Goal: Task Accomplishment & Management: Manage account settings

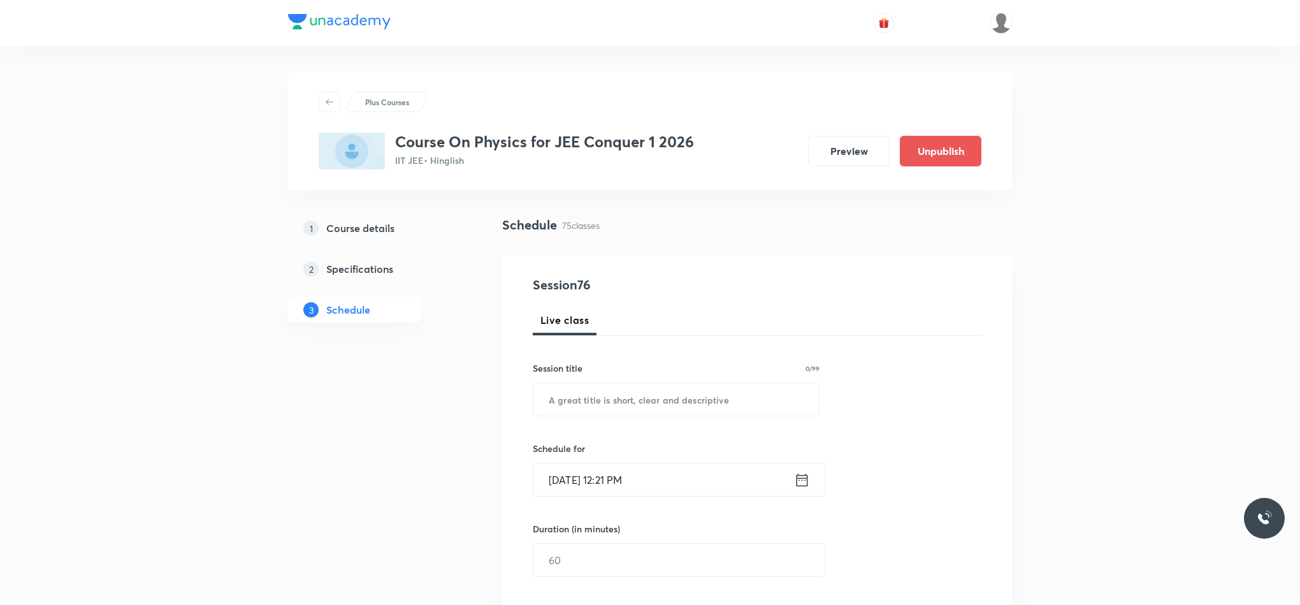
click at [345, 24] on img at bounding box center [339, 21] width 103 height 15
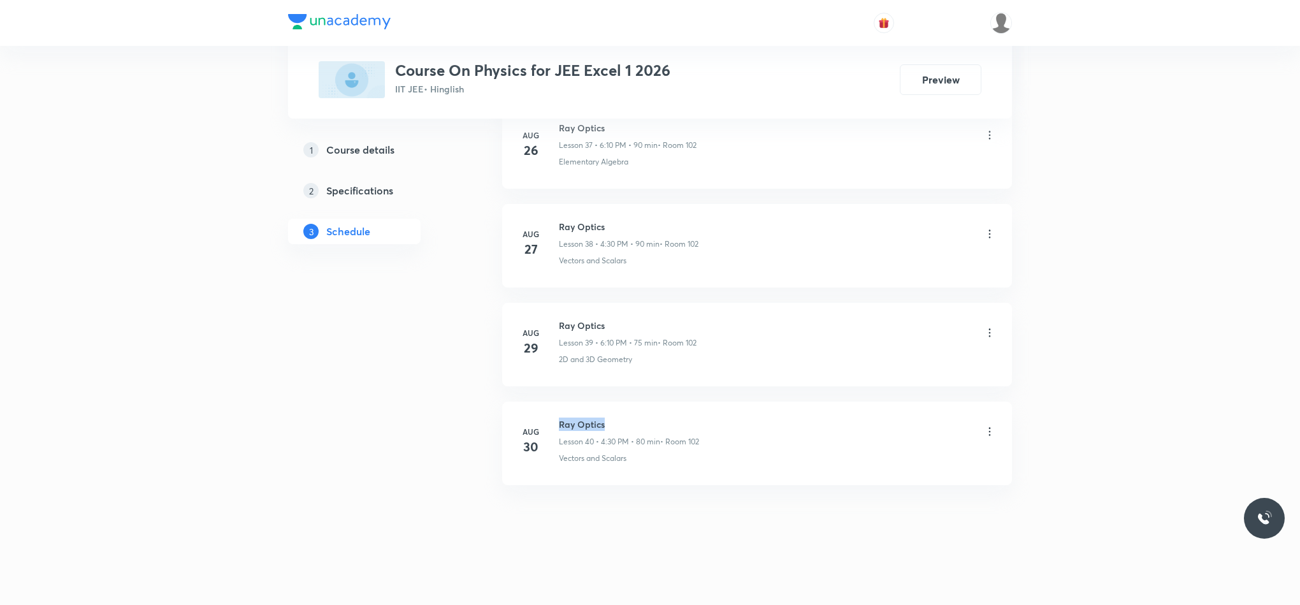
click at [639, 406] on li "Aug 30 Ray Optics Lesson 40 • 4:30 PM • 80 min • Room 102 Vectors and Scalars" at bounding box center [757, 442] width 510 height 83
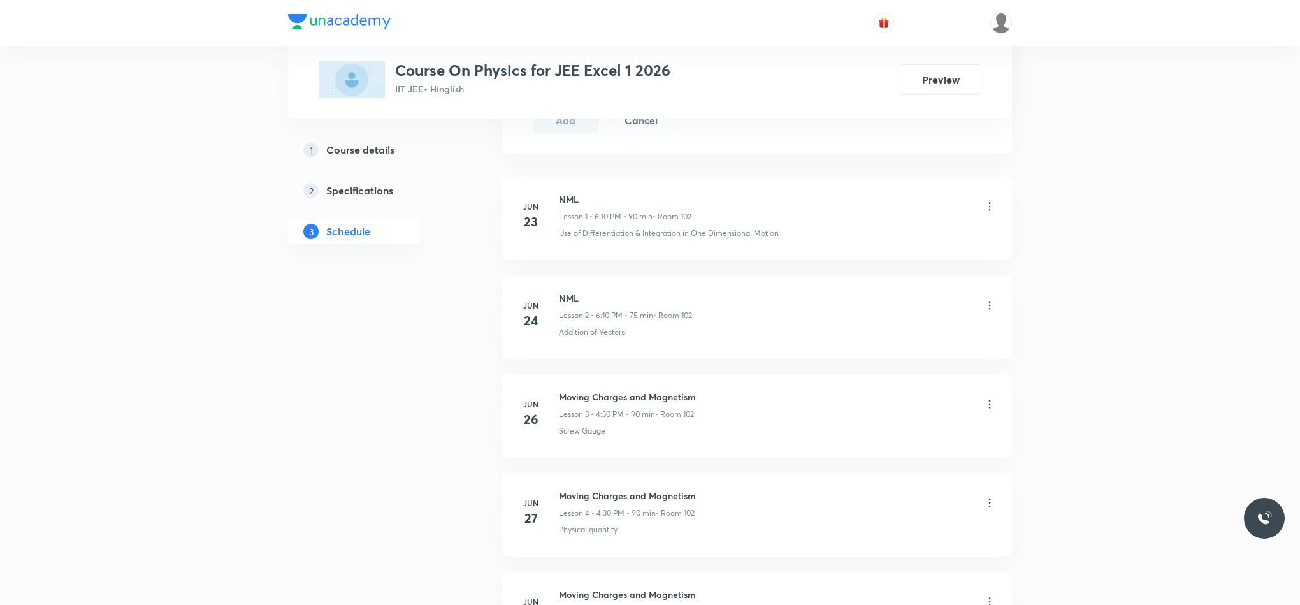
scroll to position [0, 0]
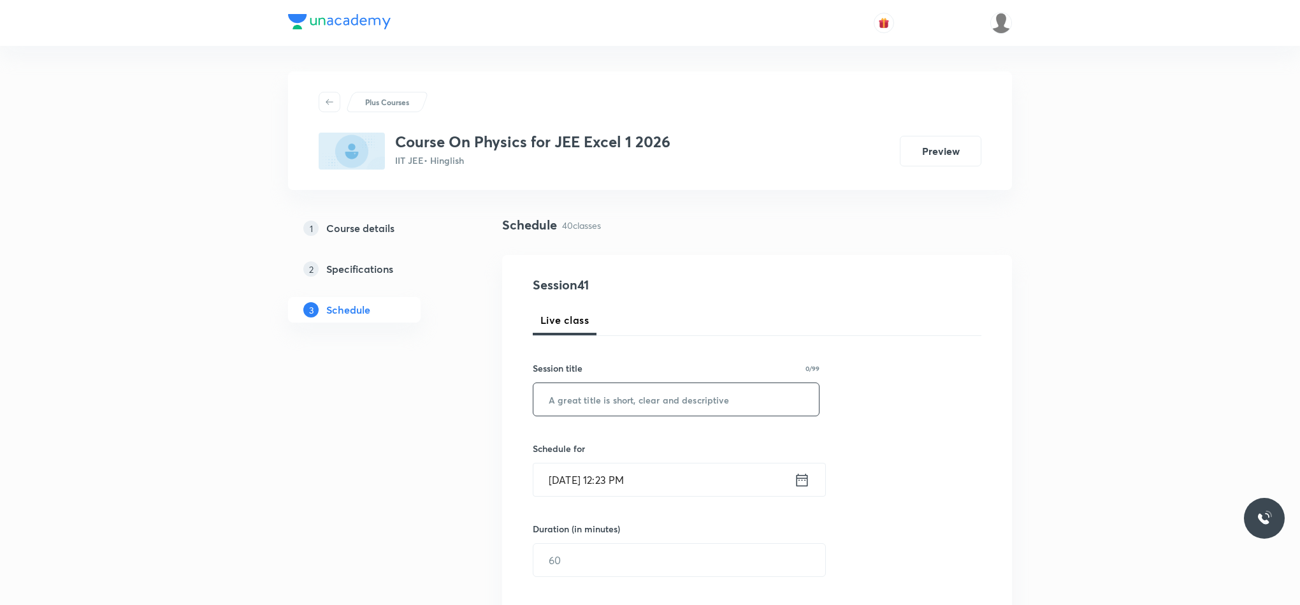
click at [622, 401] on input "text" at bounding box center [675, 399] width 285 height 32
paste input "Ray Optics"
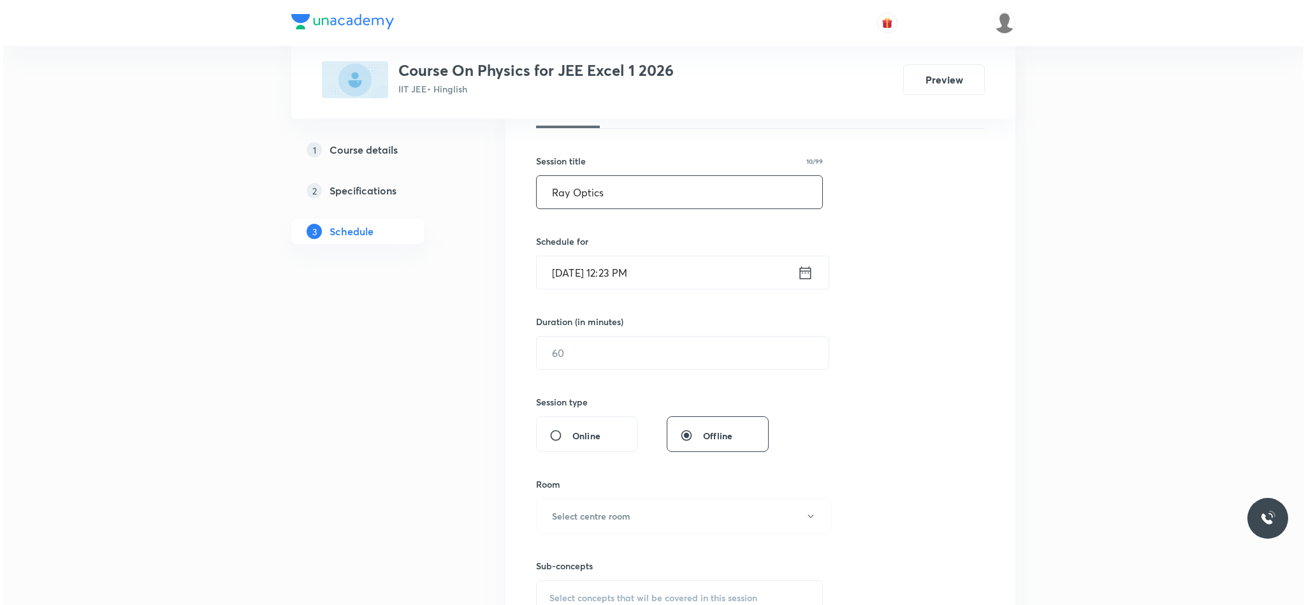
scroll to position [214, 0]
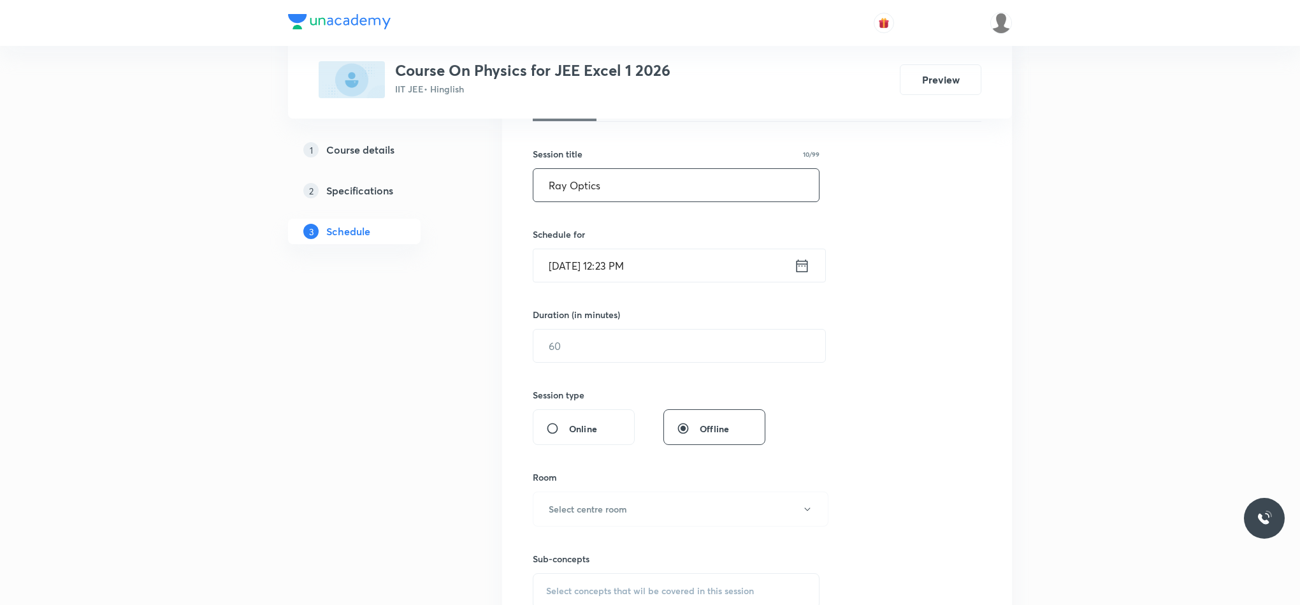
type input "Ray Optics"
click at [791, 275] on input "Sep 1, 2025, 12:23 PM" at bounding box center [663, 265] width 261 height 32
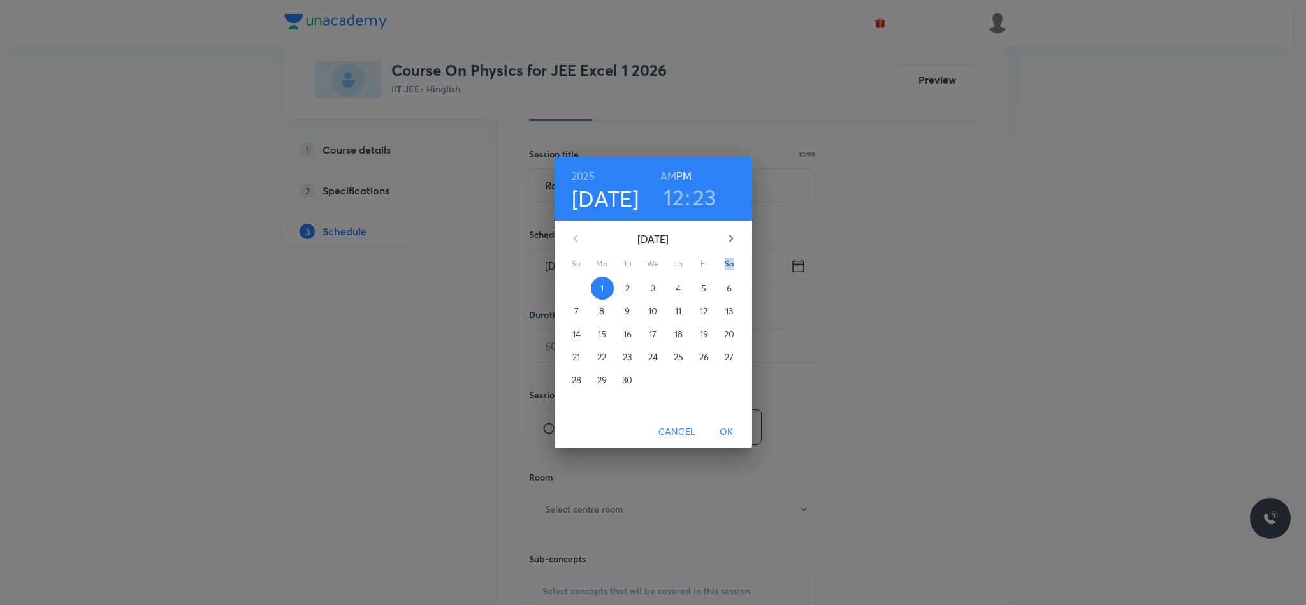
drag, startPoint x: 791, startPoint y: 275, endPoint x: 660, endPoint y: 306, distance: 134.9
click at [660, 308] on div "2025 Sep 1 12 : 23 AM PM September 2025 Su Mo Tu We Th Fr Sa 31 1 2 3 4 5 6 7 8…" at bounding box center [653, 302] width 1306 height 605
click at [615, 287] on div "2" at bounding box center [627, 288] width 25 height 23
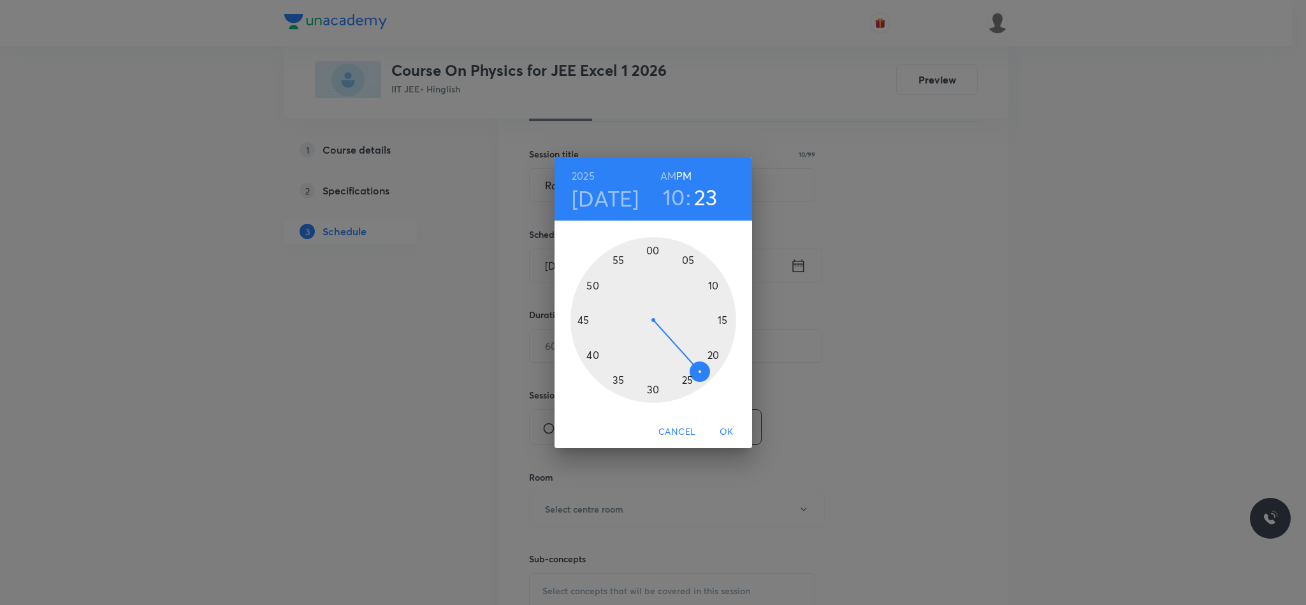
drag, startPoint x: 614, startPoint y: 287, endPoint x: 707, endPoint y: 378, distance: 130.2
click at [693, 381] on div at bounding box center [653, 320] width 166 height 166
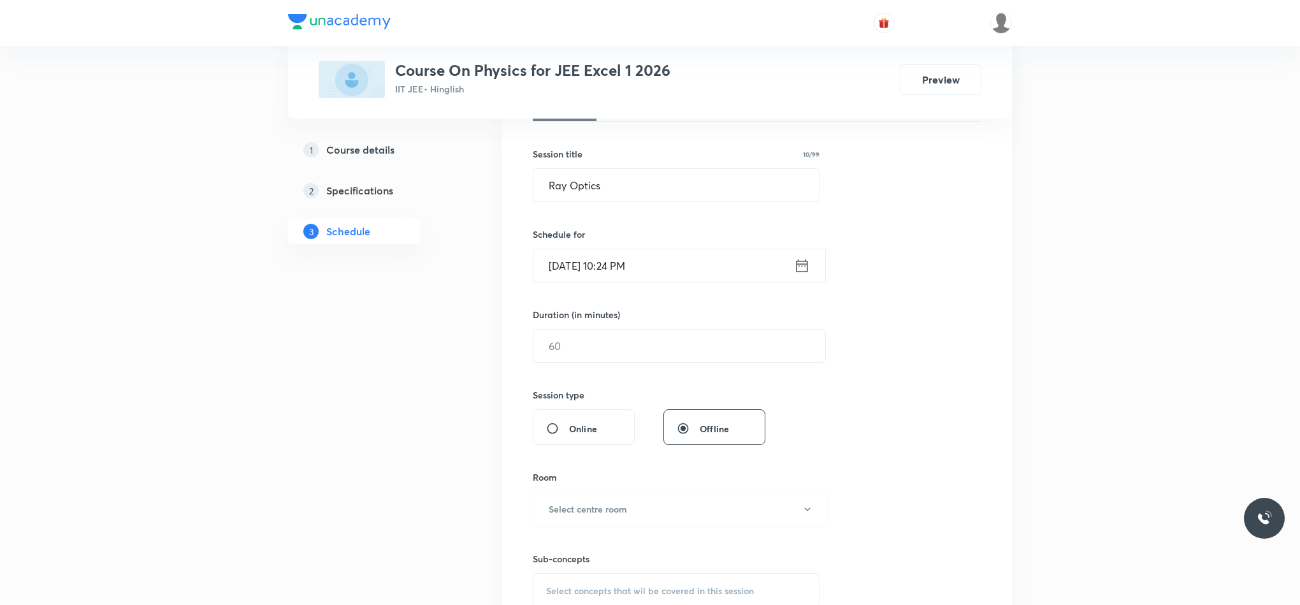
drag, startPoint x: 721, startPoint y: 377, endPoint x: 695, endPoint y: 378, distance: 26.8
drag, startPoint x: 687, startPoint y: 377, endPoint x: 803, endPoint y: 256, distance: 167.2
click at [770, 300] on div "Session 41 Live class Session title 10/99 Ray Optics ​ Schedule for Sep 2, 2025…" at bounding box center [757, 360] width 449 height 598
drag, startPoint x: 814, startPoint y: 240, endPoint x: 807, endPoint y: 258, distance: 20.0
click at [807, 258] on div "Schedule for Sep 2, 2025, 10:24 PM ​" at bounding box center [676, 254] width 287 height 55
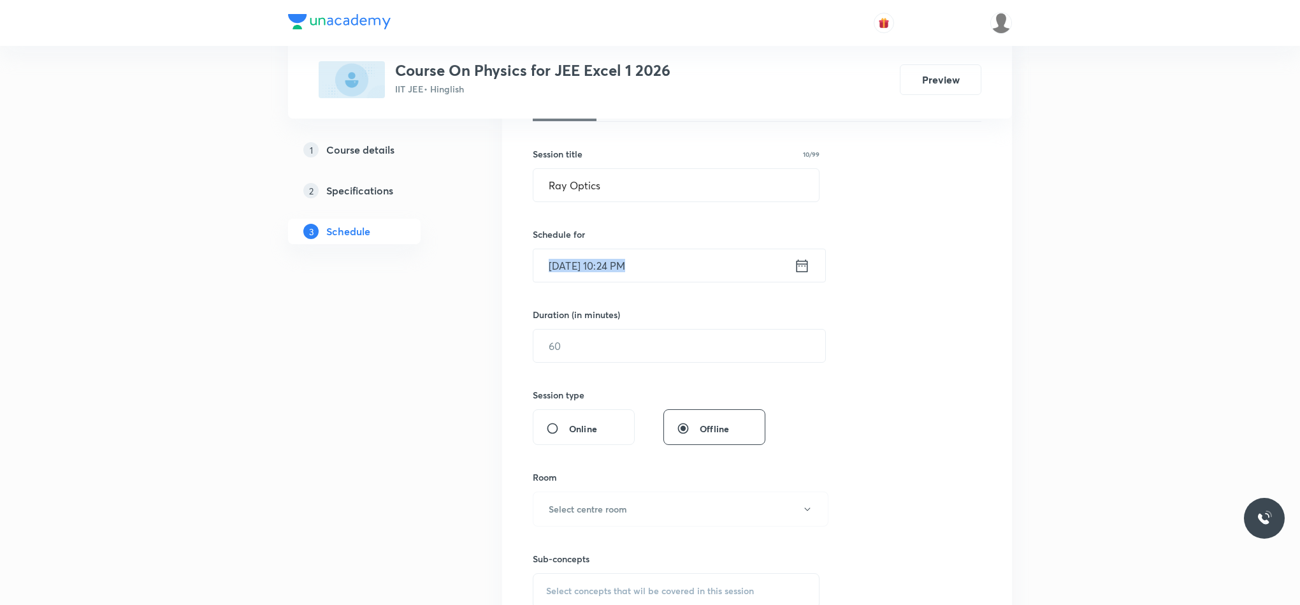
click at [807, 258] on icon at bounding box center [802, 266] width 16 height 18
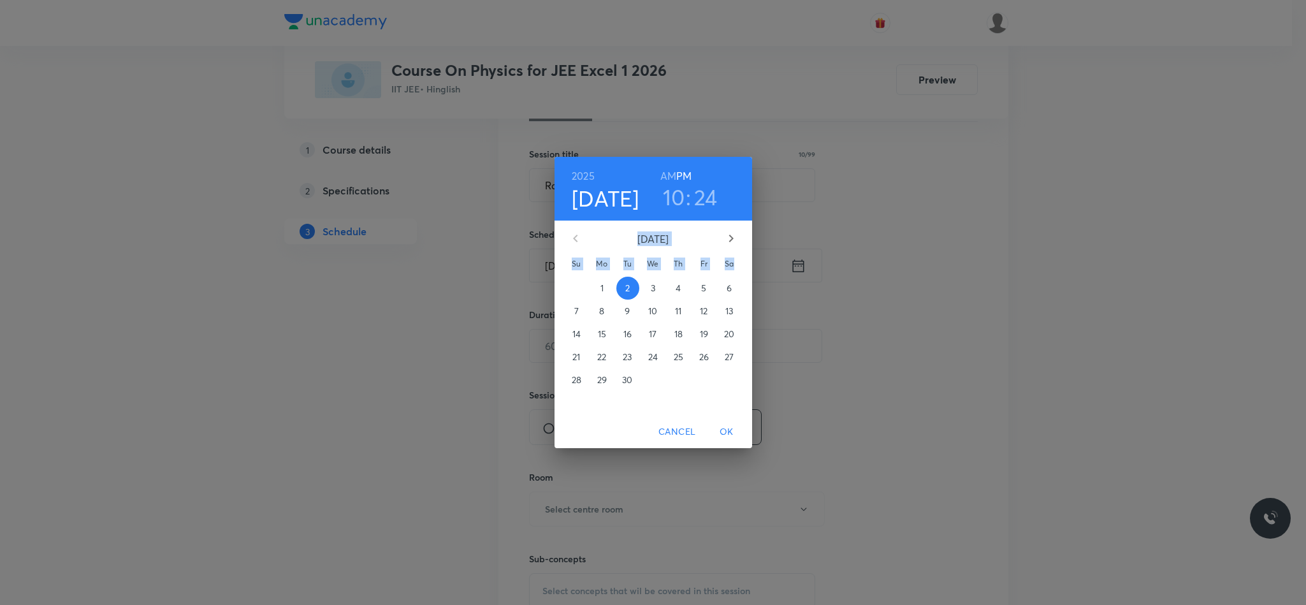
click at [688, 207] on div "2025 Sep 2 10 : 24 AM PM September 2025 Su Mo Tu We Th Fr Sa 31 1 2 3 4 5 6 7 8…" at bounding box center [653, 302] width 1306 height 605
click at [660, 195] on div "10 : 24" at bounding box center [689, 197] width 89 height 27
drag, startPoint x: 603, startPoint y: 226, endPoint x: 609, endPoint y: 210, distance: 16.3
click at [609, 210] on div "2025 Sep 2 10 : 24 AM PM September 2025 Su Mo Tu We Th Fr Sa 31 1 2 3 4 5 6 7 8…" at bounding box center [653, 286] width 198 height 258
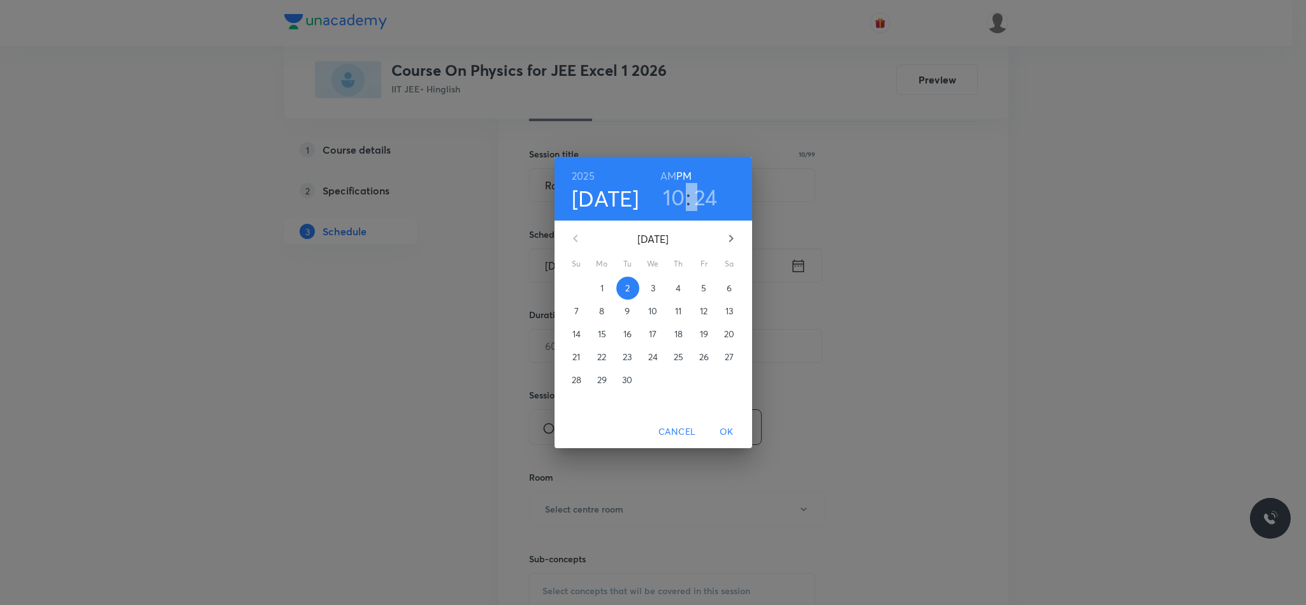
click at [609, 210] on h4 "Sep 2" at bounding box center [606, 198] width 68 height 27
drag, startPoint x: 610, startPoint y: 281, endPoint x: 607, endPoint y: 287, distance: 7.4
click at [607, 287] on div "1" at bounding box center [601, 288] width 25 height 23
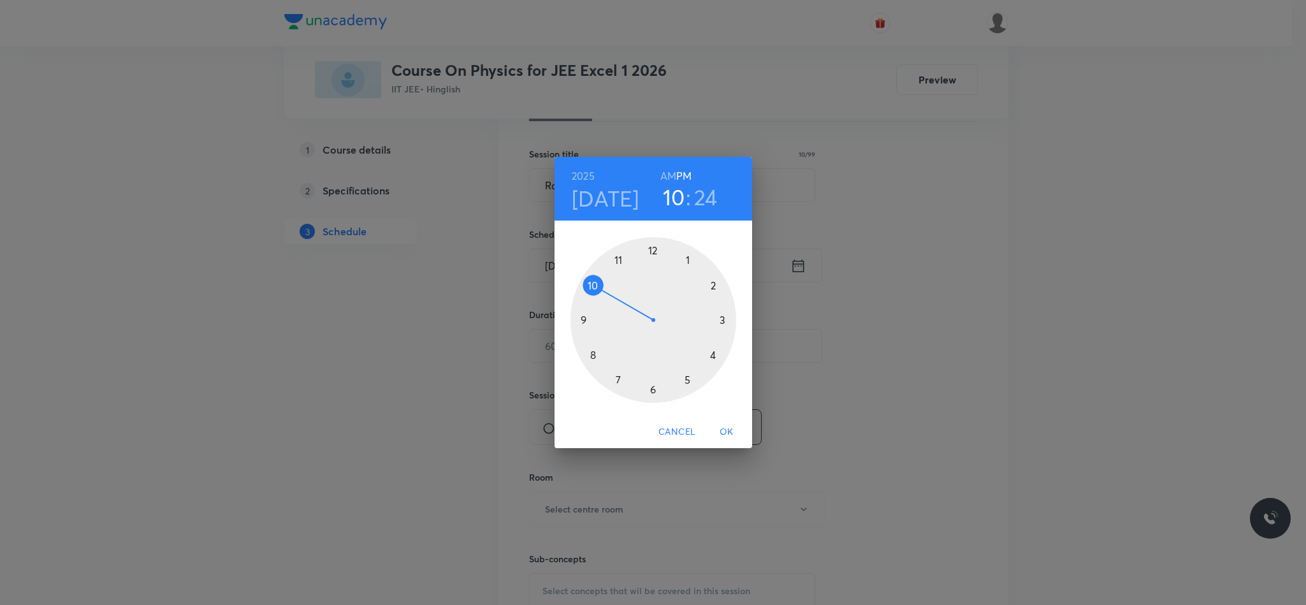
click at [607, 287] on div at bounding box center [653, 320] width 166 height 166
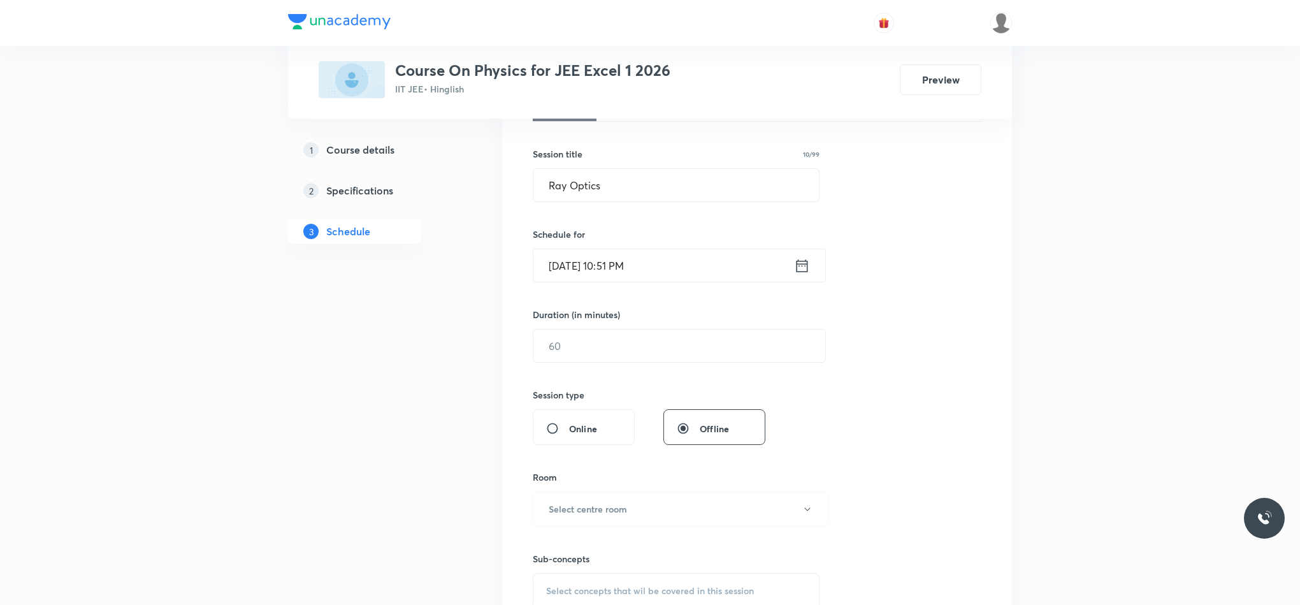
drag, startPoint x: 607, startPoint y: 287, endPoint x: 674, endPoint y: 299, distance: 67.9
drag, startPoint x: 733, startPoint y: 303, endPoint x: 753, endPoint y: 302, distance: 20.4
click at [753, 302] on div "Session 41 Live class Session title 10/99 Ray Optics ​ Schedule for Sep 1, 2025…" at bounding box center [757, 360] width 449 height 598
drag, startPoint x: 753, startPoint y: 302, endPoint x: 854, endPoint y: 303, distance: 101.3
click at [846, 310] on div "Session 41 Live class Session title 10/99 Ray Optics ​ Schedule for Sep 1, 2025…" at bounding box center [757, 360] width 449 height 598
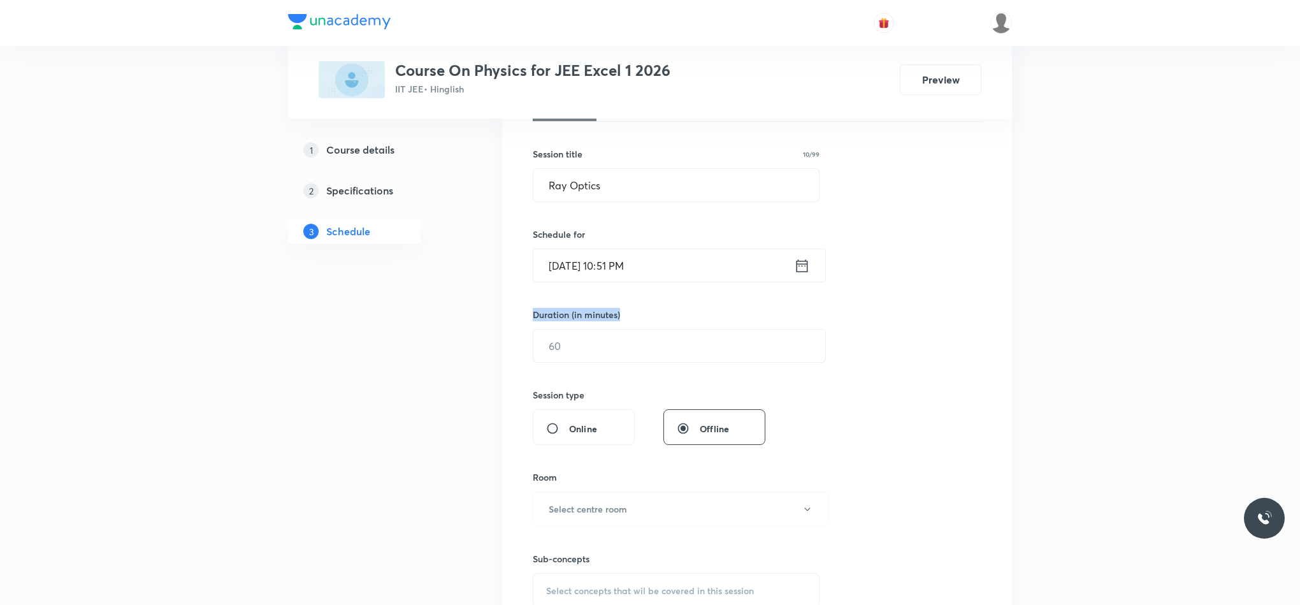
drag, startPoint x: 846, startPoint y: 285, endPoint x: 799, endPoint y: 262, distance: 52.1
click at [804, 270] on icon at bounding box center [802, 266] width 16 height 18
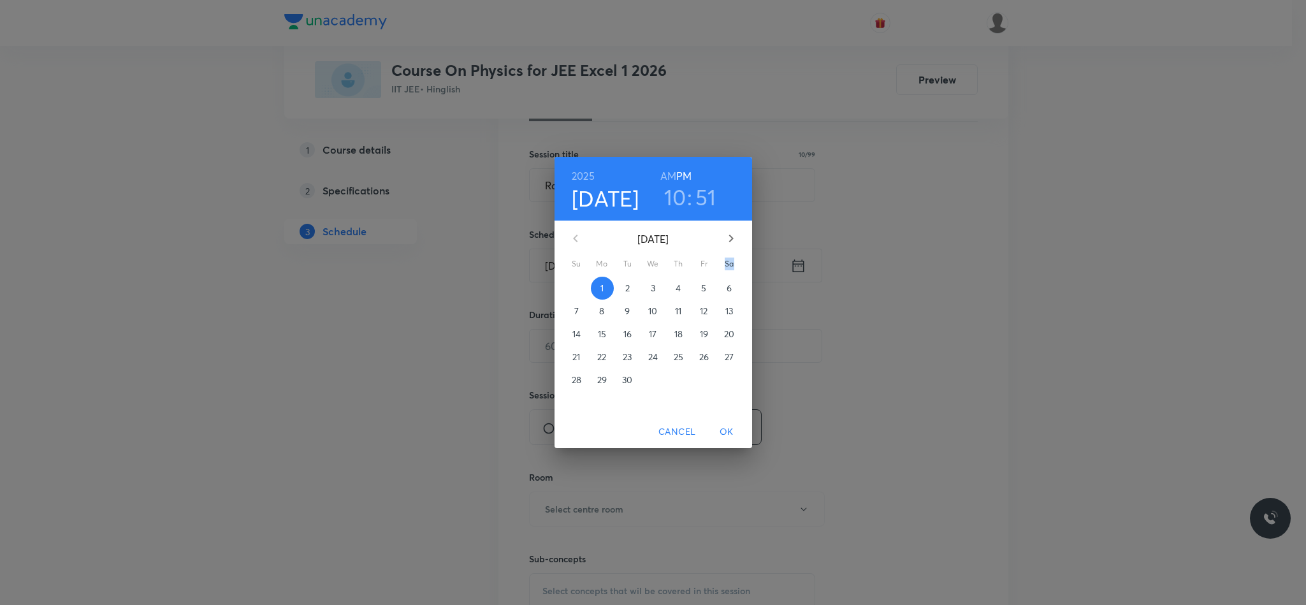
click at [804, 270] on div "2025 Sep 1 10 : 51 AM PM September 2025 Su Mo Tu We Th Fr Sa 31 1 2 3 4 5 6 7 8…" at bounding box center [653, 302] width 1306 height 605
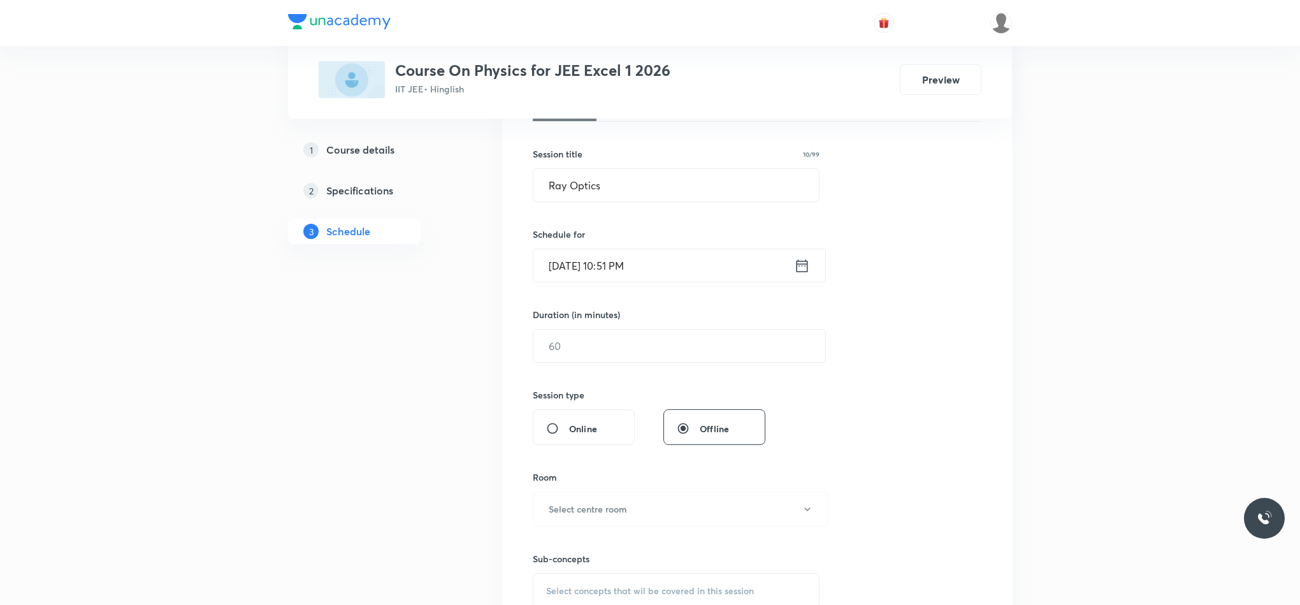
click at [804, 270] on icon at bounding box center [802, 266] width 16 height 18
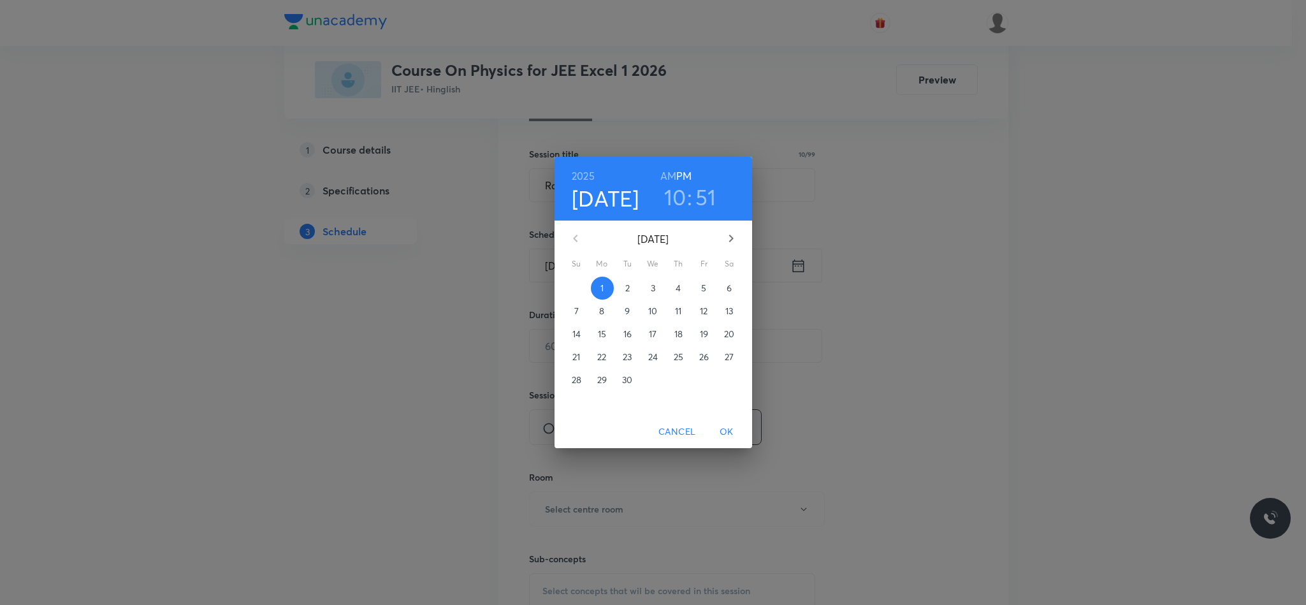
drag, startPoint x: 804, startPoint y: 270, endPoint x: 729, endPoint y: 280, distance: 75.2
click at [740, 287] on div "2025 Sep 1 10 : 51 AM PM September 2025 Su Mo Tu We Th Fr Sa 31 1 2 3 4 5 6 7 8…" at bounding box center [653, 302] width 1306 height 605
drag, startPoint x: 656, startPoint y: 185, endPoint x: 671, endPoint y: 199, distance: 20.3
click at [671, 199] on div "10 : 51" at bounding box center [689, 197] width 89 height 27
click at [672, 201] on h3 "10" at bounding box center [675, 197] width 22 height 27
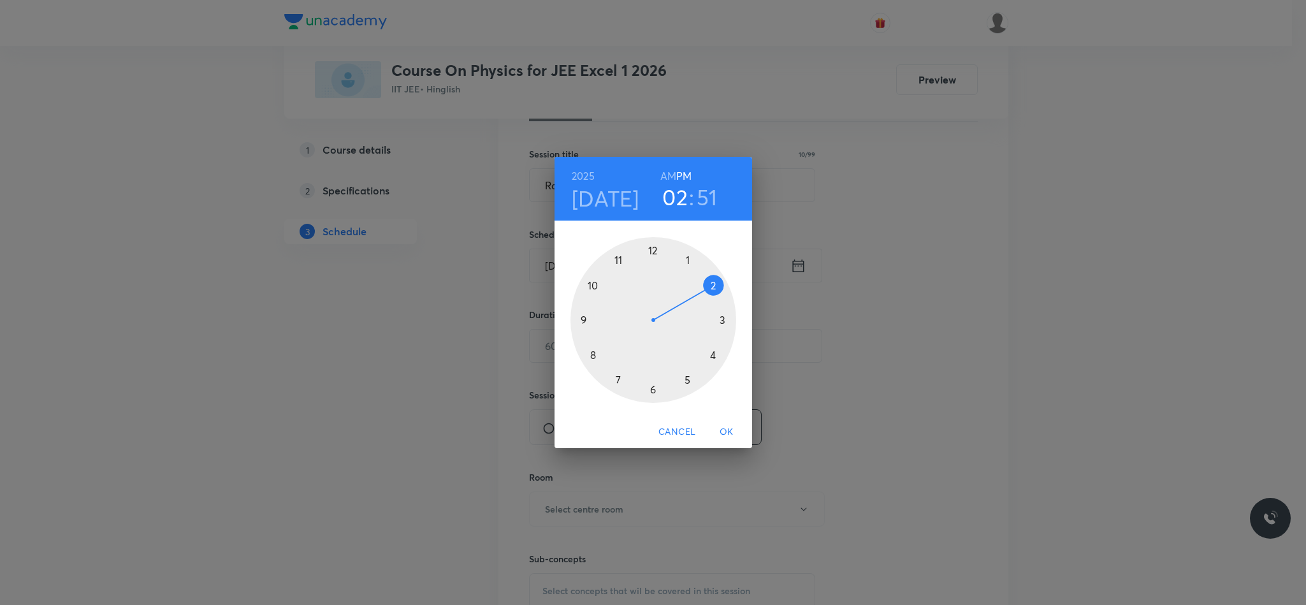
drag, startPoint x: 672, startPoint y: 201, endPoint x: 696, endPoint y: 338, distance: 139.9
click at [696, 335] on div "2025 Sep 1 02 : 51 AM PM 1 2 3 4 5 6 7 8 9 10 11 12" at bounding box center [653, 286] width 198 height 258
drag, startPoint x: 700, startPoint y: 346, endPoint x: 714, endPoint y: 356, distance: 16.8
click at [714, 356] on div at bounding box center [653, 320] width 166 height 166
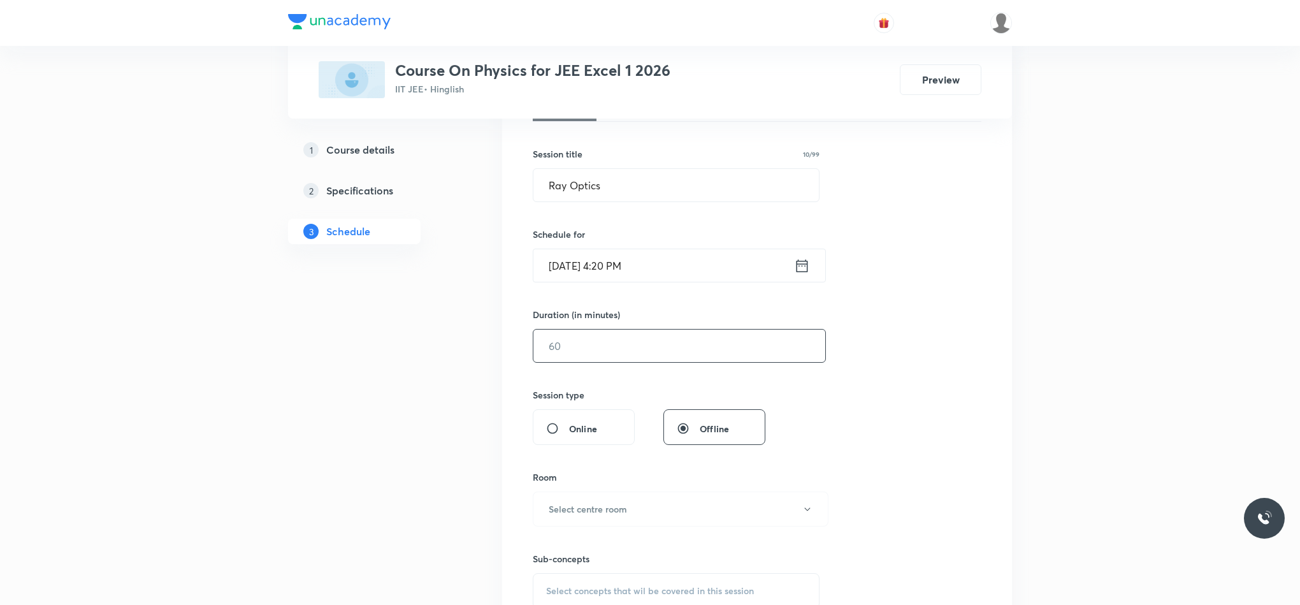
drag, startPoint x: 717, startPoint y: 350, endPoint x: 789, endPoint y: 276, distance: 104.1
click at [789, 276] on div "Session 41 Live class Session title 10/99 Ray Optics ​ Schedule for Sep 1, 2025…" at bounding box center [757, 360] width 449 height 598
click at [793, 272] on div "Sep 1, 2025, 4:20 PM ​" at bounding box center [679, 266] width 293 height 34
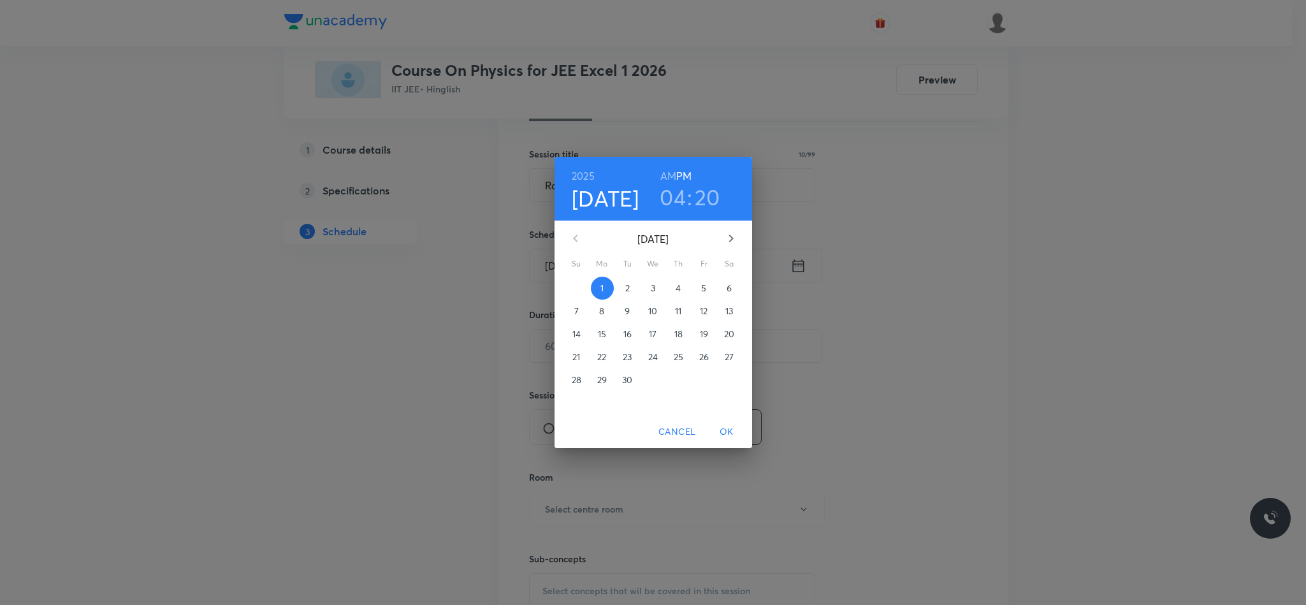
click at [798, 268] on div "2025 Sep 1 04 : 20 AM PM September 2025 Su Mo Tu We Th Fr Sa 31 1 2 3 4 5 6 7 8…" at bounding box center [653, 302] width 1306 height 605
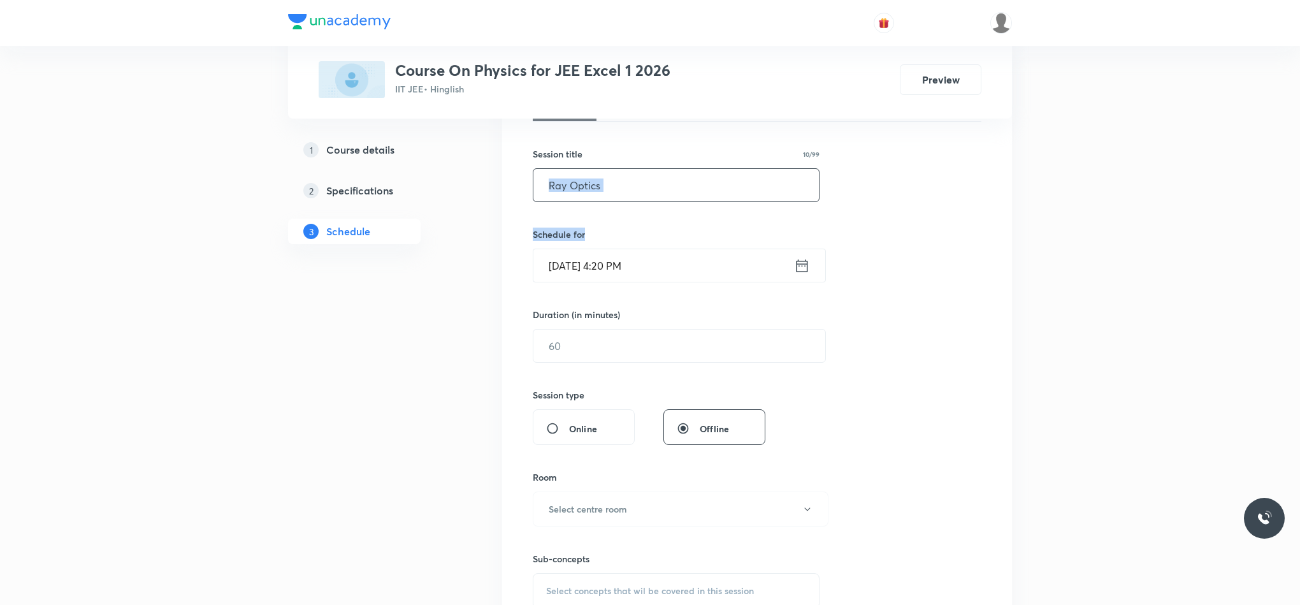
drag, startPoint x: 704, startPoint y: 208, endPoint x: 700, endPoint y: 203, distance: 6.9
click at [700, 203] on div "Session 41 Live class Session title 10/99 Ray Optics ​ Schedule for Sep 1, 2025…" at bounding box center [757, 360] width 449 height 598
drag, startPoint x: 700, startPoint y: 203, endPoint x: 725, endPoint y: 241, distance: 45.1
click at [725, 241] on div "Session 41 Live class Session title 10/99 Ray Optics ​ Schedule for Sep 1, 2025…" at bounding box center [757, 360] width 449 height 598
click at [547, 345] on input "text" at bounding box center [679, 345] width 292 height 32
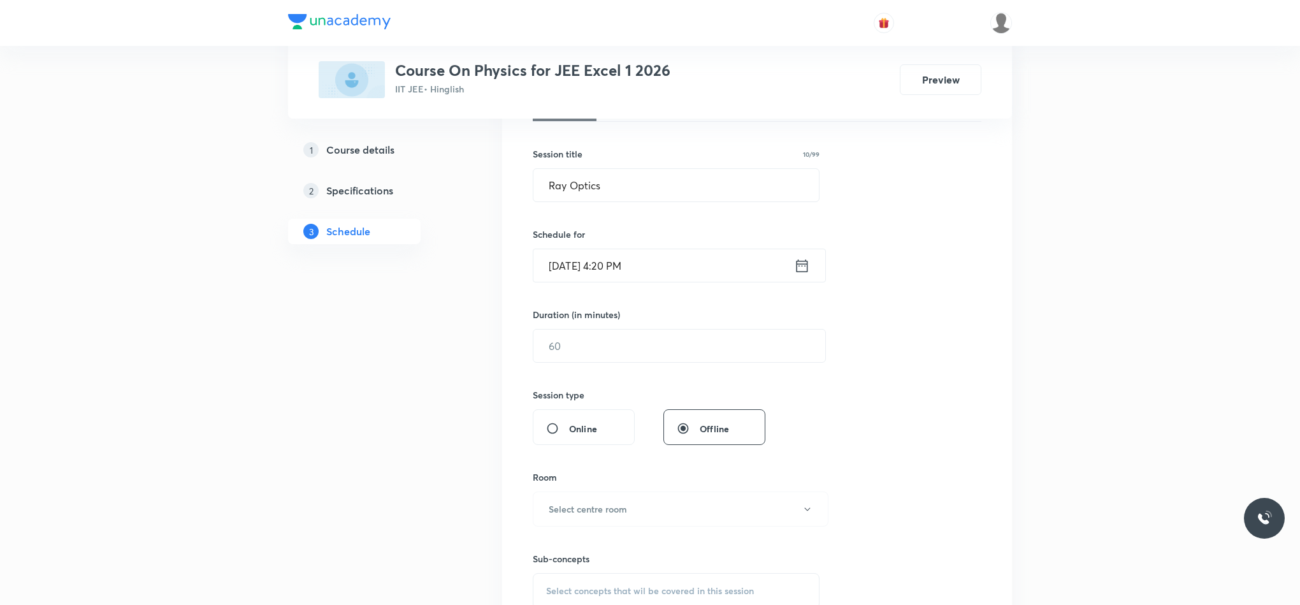
click at [802, 271] on icon at bounding box center [802, 266] width 16 height 18
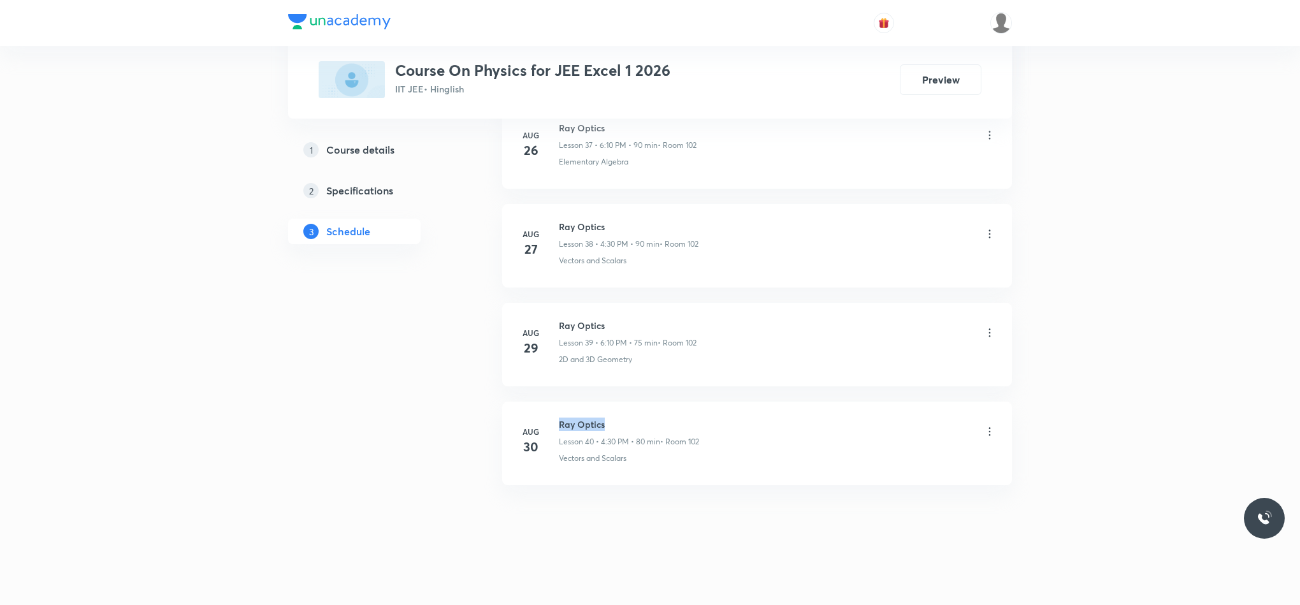
drag, startPoint x: 560, startPoint y: 419, endPoint x: 619, endPoint y: 419, distance: 59.3
click at [619, 419] on h6 "Ray Optics" at bounding box center [629, 423] width 140 height 13
copy h6 "Ray Optics"
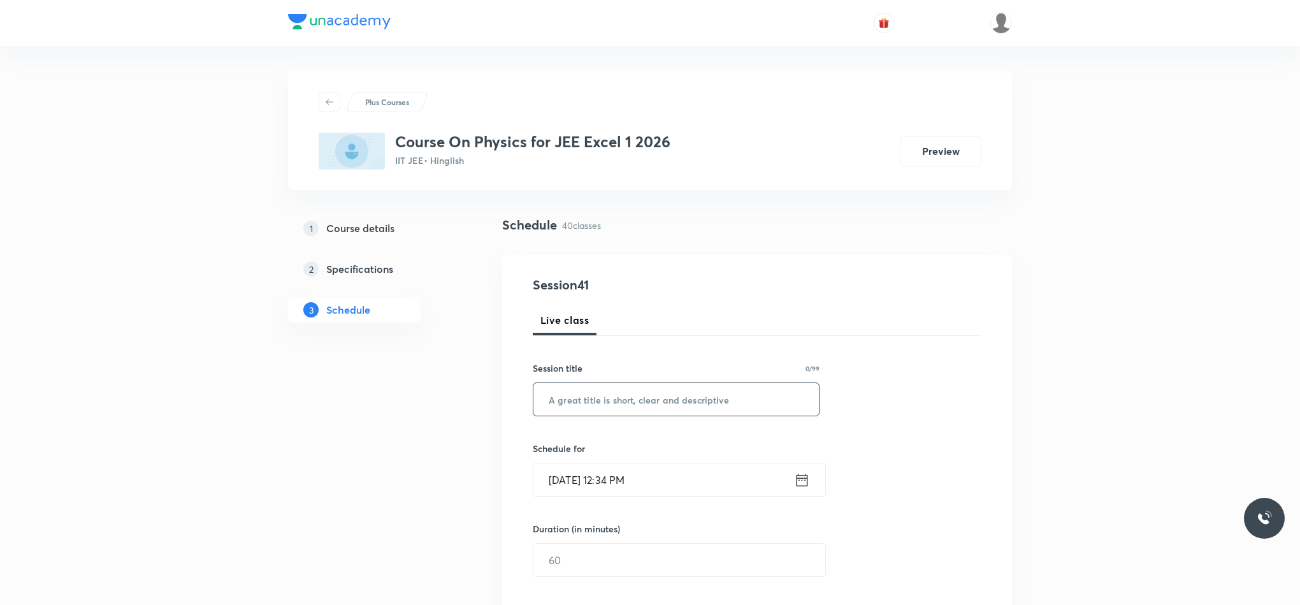
click at [593, 398] on input "text" at bounding box center [675, 399] width 285 height 32
paste input "Ray Optics"
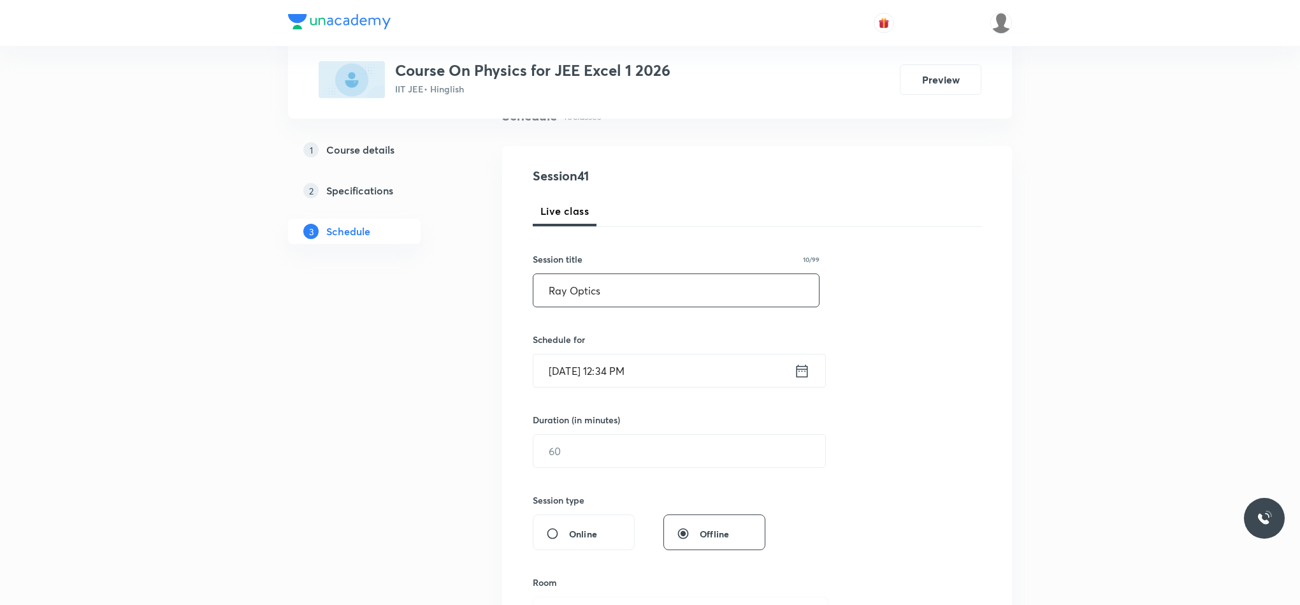
scroll to position [112, 0]
type input "Ray Optics"
click at [791, 375] on input "Sep 1, 2025, 12:34 PM" at bounding box center [663, 368] width 261 height 32
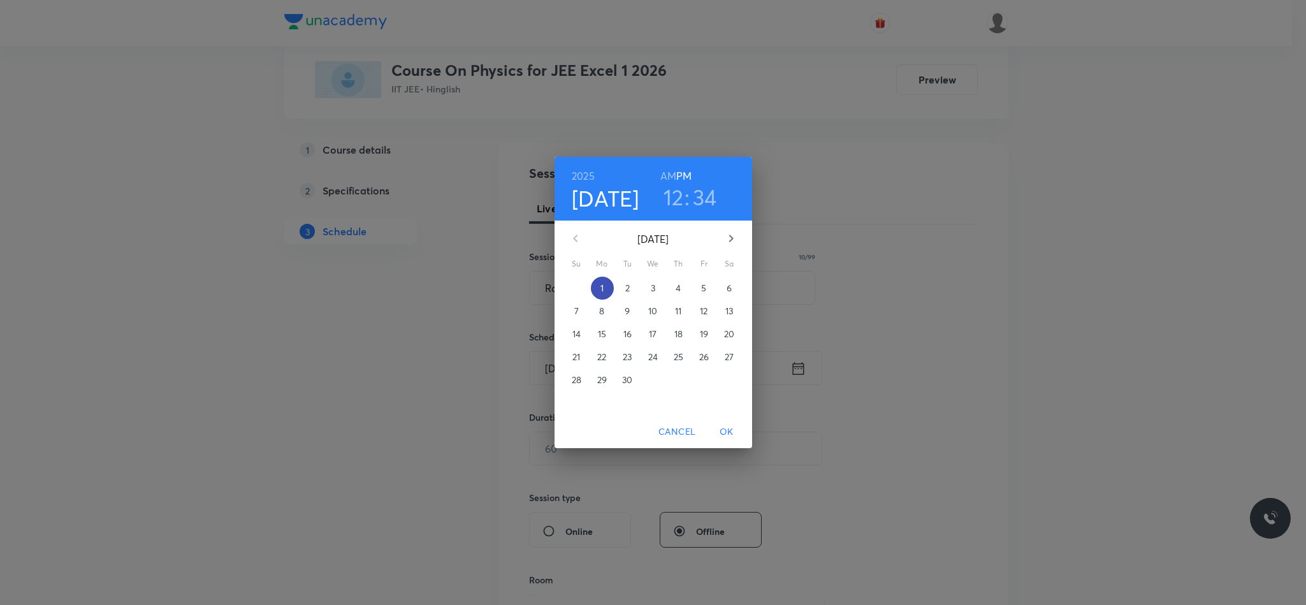
drag, startPoint x: 711, startPoint y: 363, endPoint x: 610, endPoint y: 292, distance: 123.0
click at [616, 297] on div "31 1 2 3 4 5 6 7 8 9 10 11 12 13 14 15 16 17 18 19 20 21 22 23 24 25 26 27 28 2…" at bounding box center [653, 334] width 198 height 115
click at [610, 291] on span "1" at bounding box center [602, 288] width 23 height 13
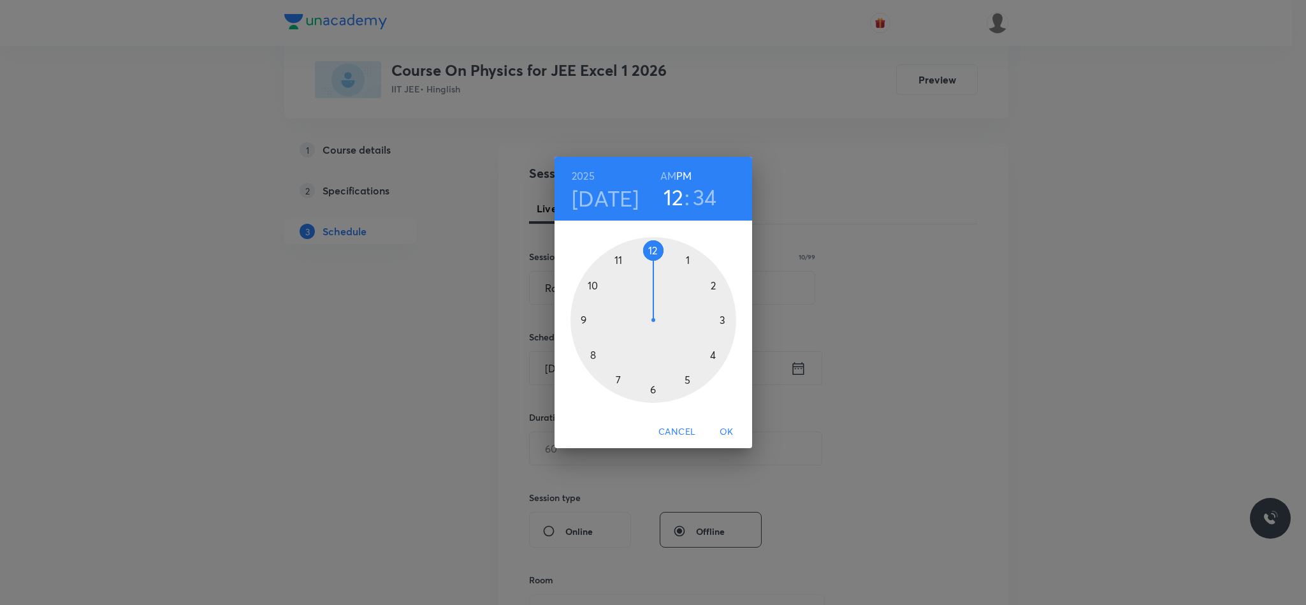
click at [610, 291] on div at bounding box center [653, 320] width 166 height 166
click at [668, 199] on h3 "10" at bounding box center [673, 197] width 22 height 27
click at [682, 199] on h3 "02" at bounding box center [673, 197] width 25 height 27
click at [712, 352] on div at bounding box center [653, 320] width 166 height 166
click at [654, 393] on div at bounding box center [653, 320] width 166 height 166
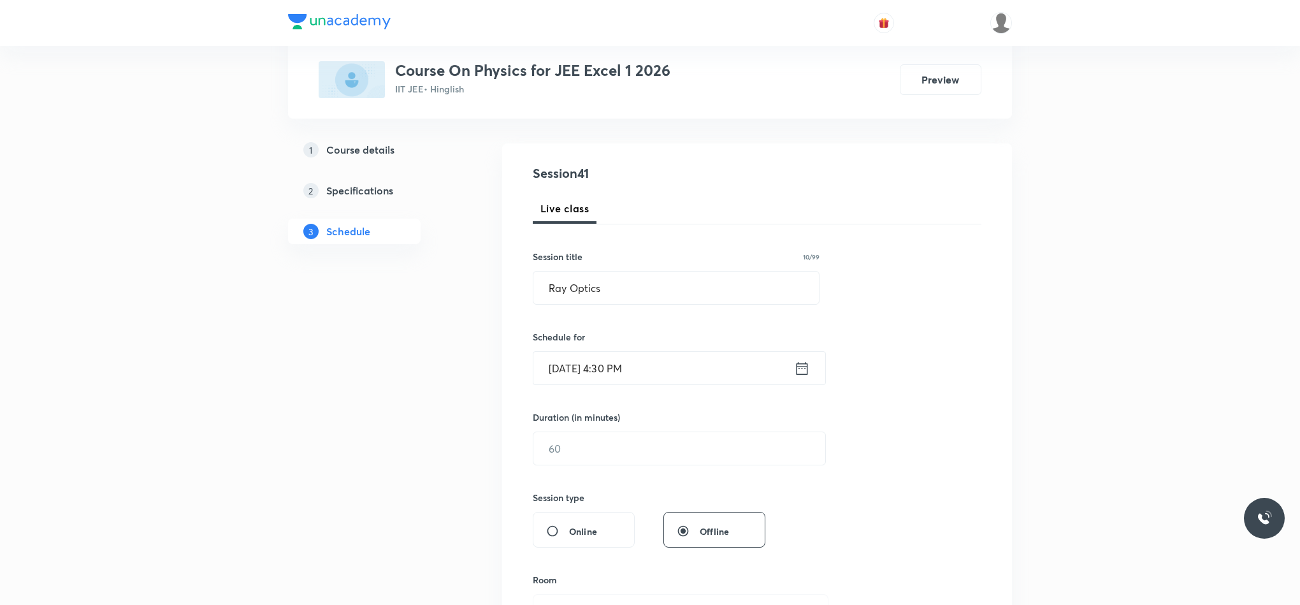
scroll to position [167, 0]
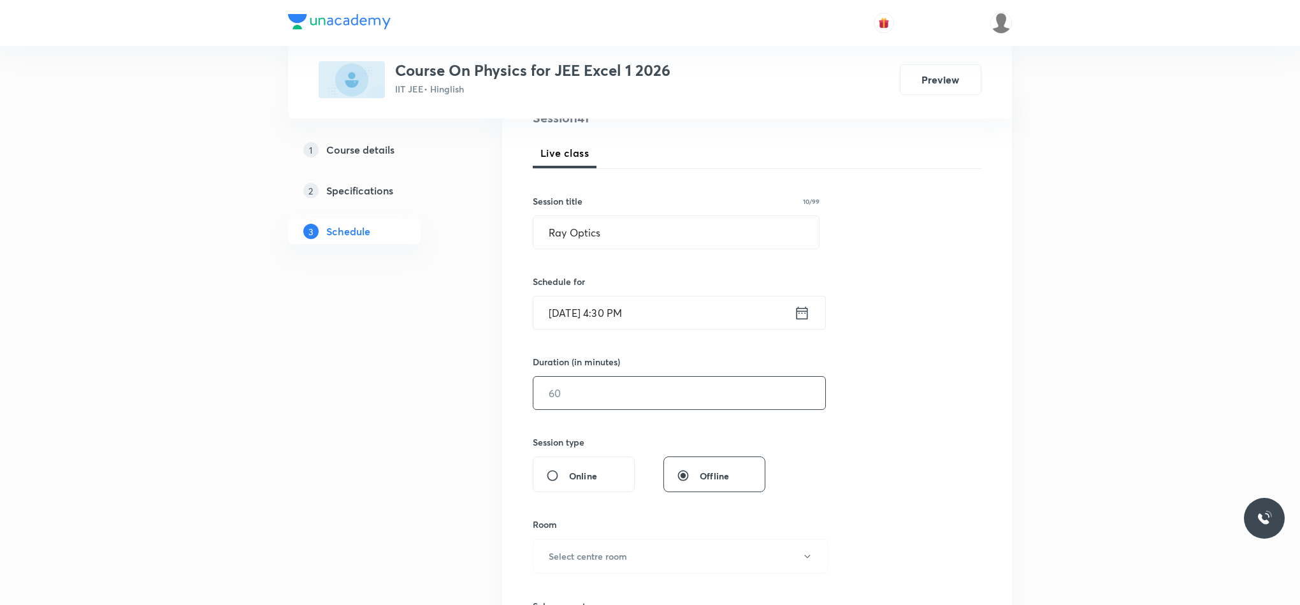
click at [654, 393] on input "text" at bounding box center [679, 393] width 292 height 32
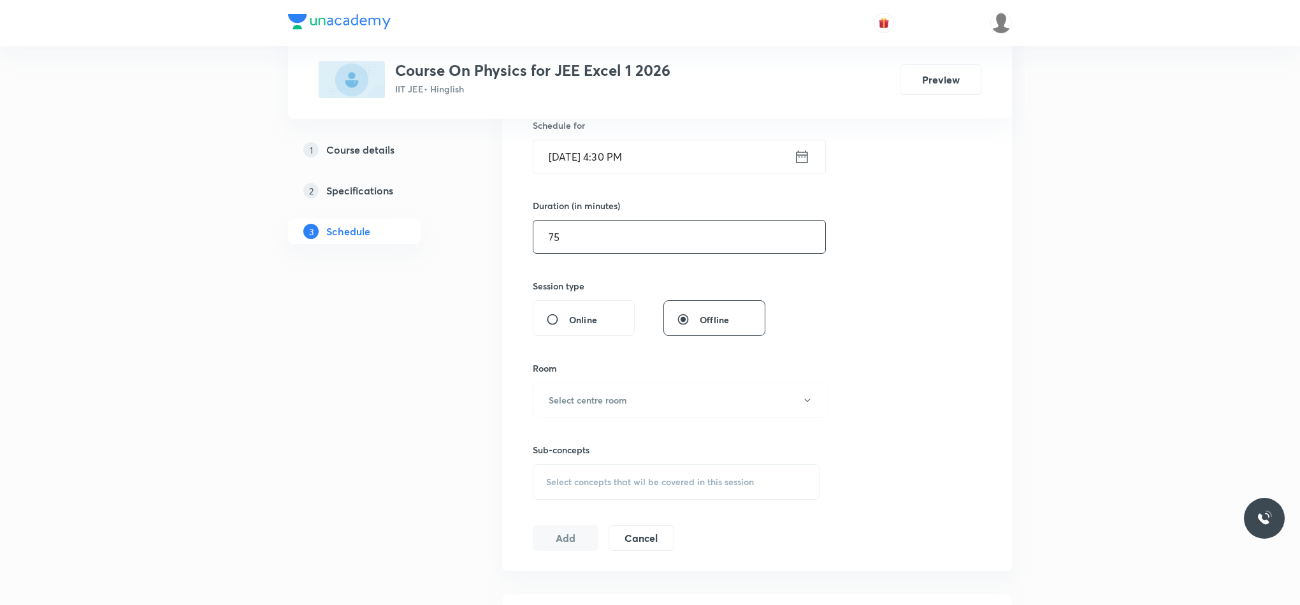
scroll to position [324, 0]
type input "75"
click at [621, 400] on h6 "Select centre room" at bounding box center [588, 399] width 78 height 13
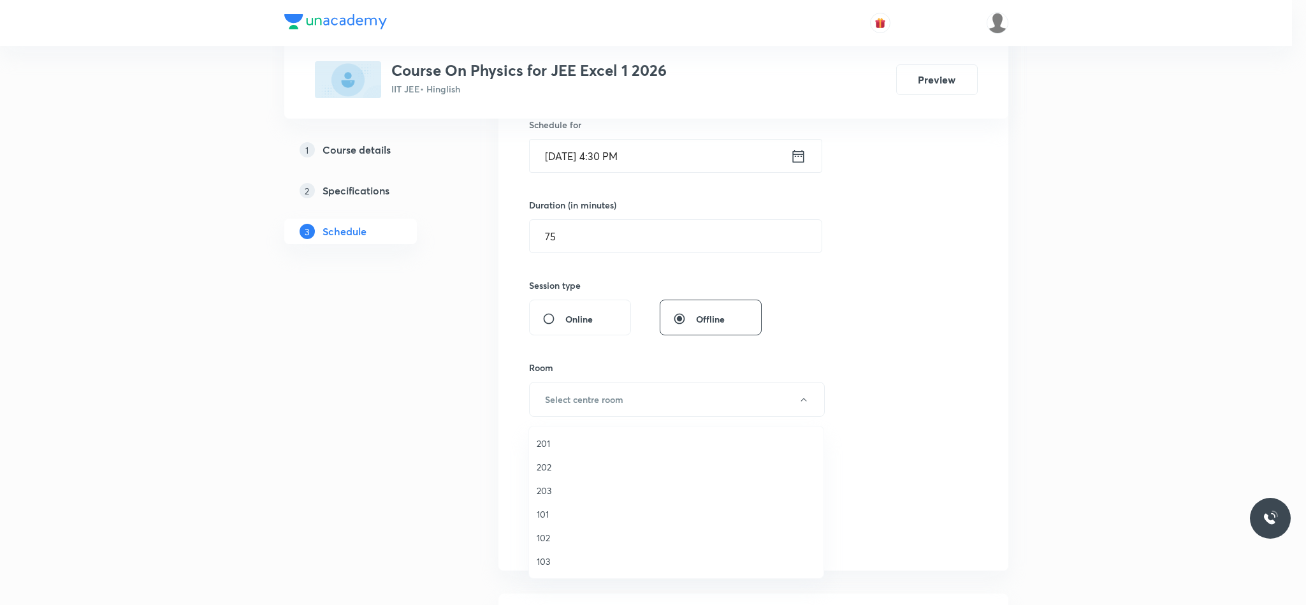
click at [555, 543] on span "102" at bounding box center [676, 537] width 279 height 13
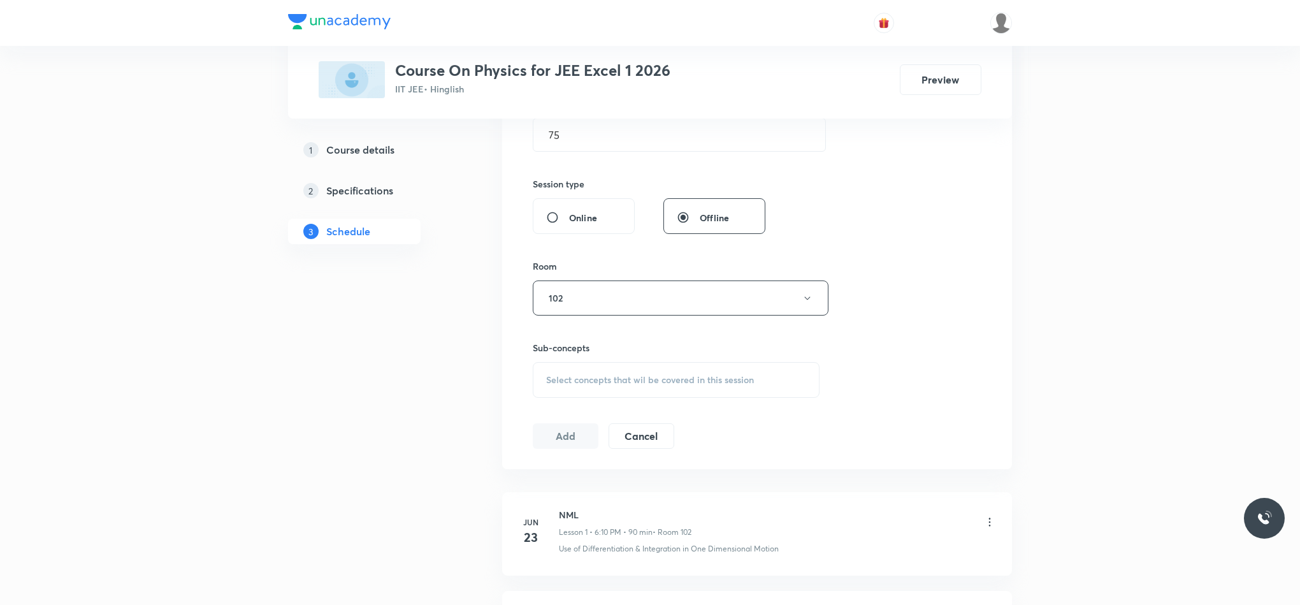
scroll to position [430, 0]
click at [648, 393] on div "Select concepts that wil be covered in this session" at bounding box center [676, 375] width 287 height 36
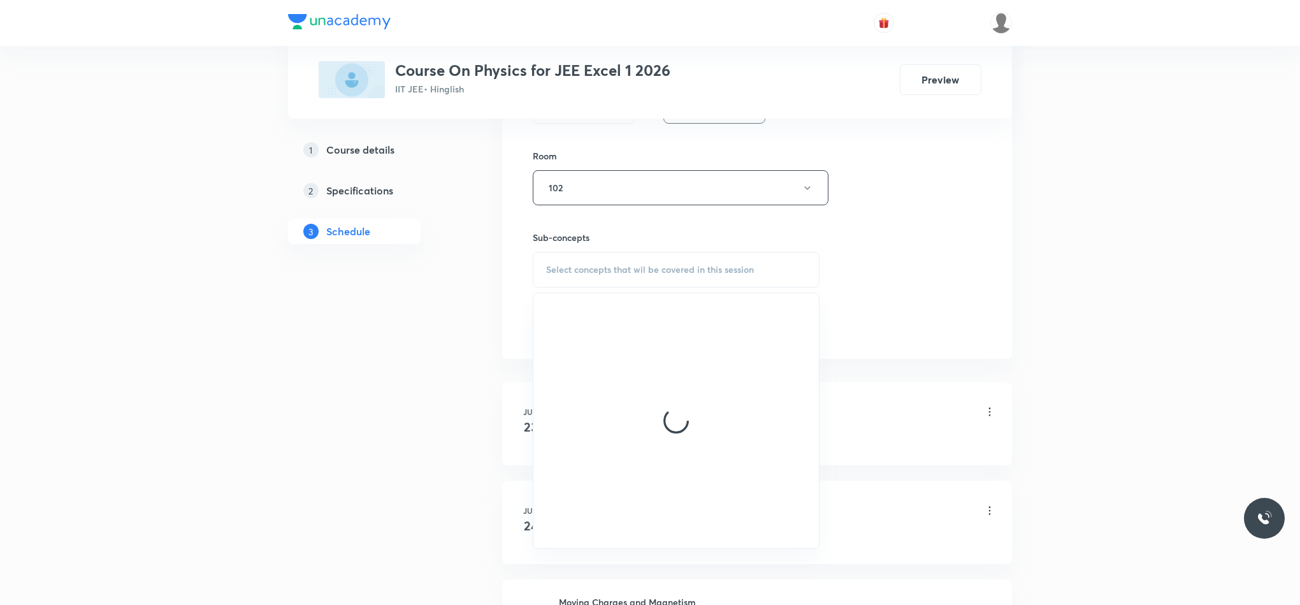
scroll to position [534, 0]
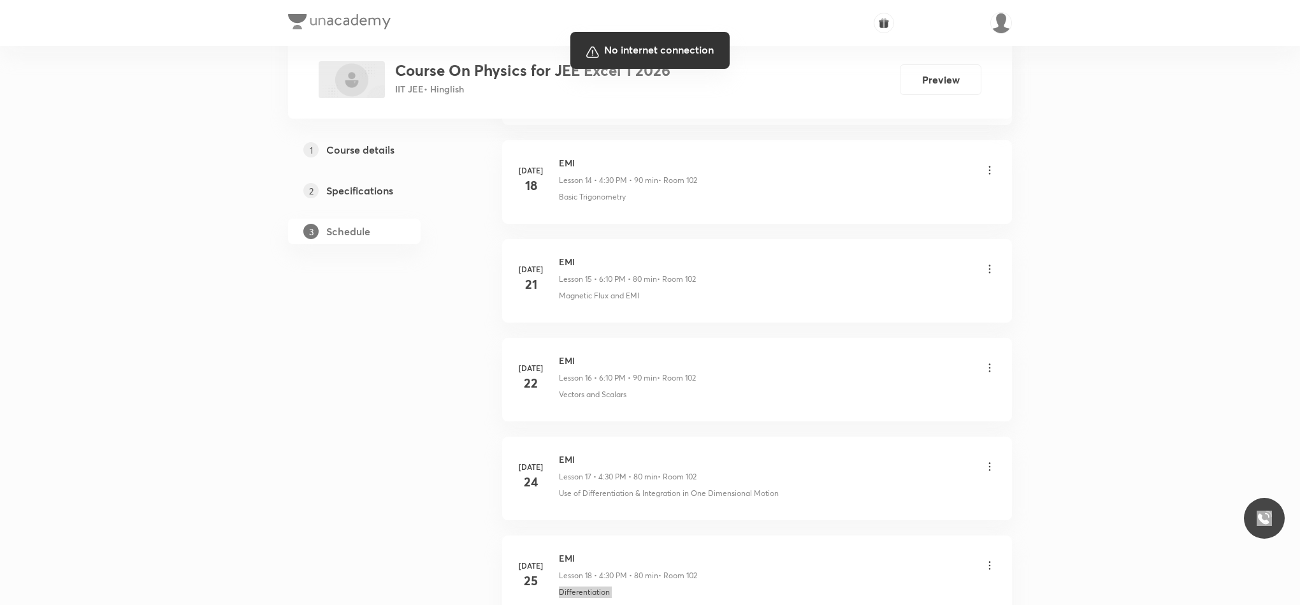
drag, startPoint x: 648, startPoint y: 394, endPoint x: 1280, endPoint y: 648, distance: 680.5
click at [1280, 604] on html "Plus Courses Course On Physics for JEE Excel 1 2026 IIT JEE • Hinglish Preview …" at bounding box center [650, 425] width 1300 height 4972
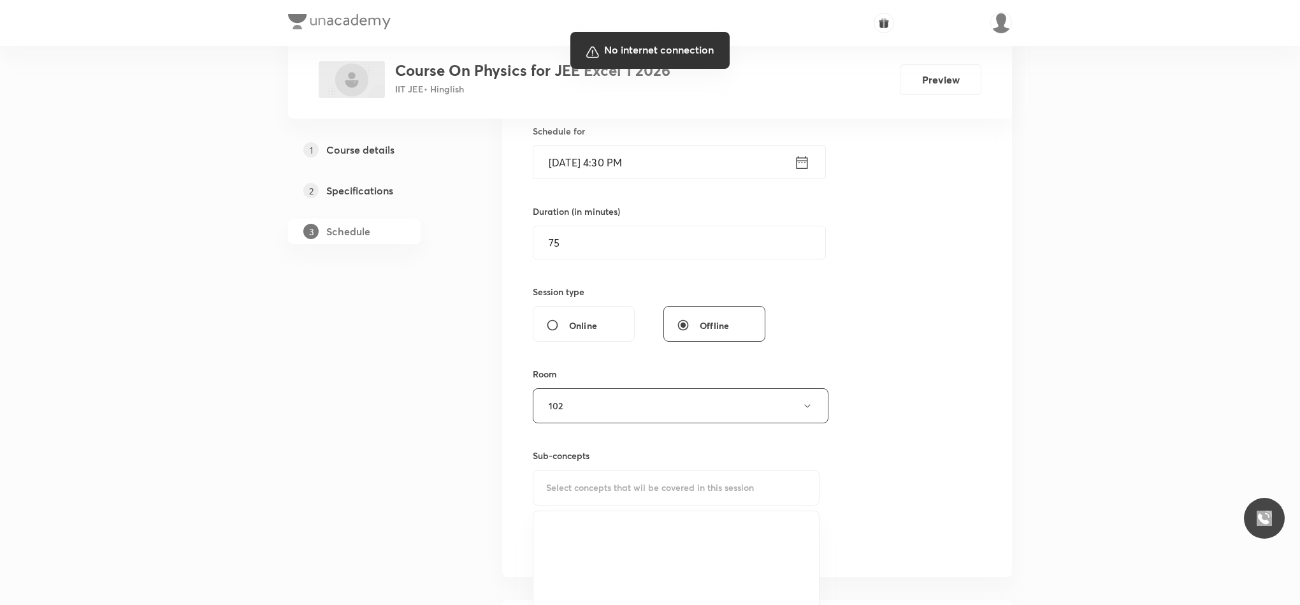
scroll to position [314, 0]
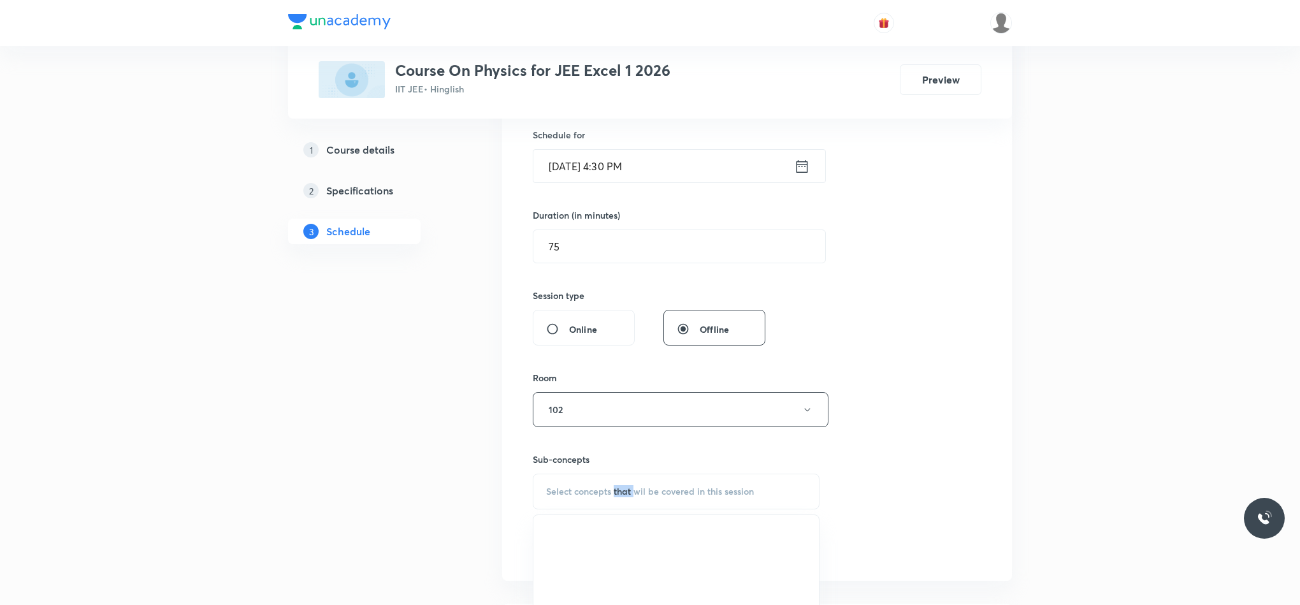
click at [622, 488] on span "Select concepts that wil be covered in this session" at bounding box center [650, 491] width 208 height 10
click at [686, 486] on div "Select concepts that wil be covered in this session" at bounding box center [676, 491] width 287 height 36
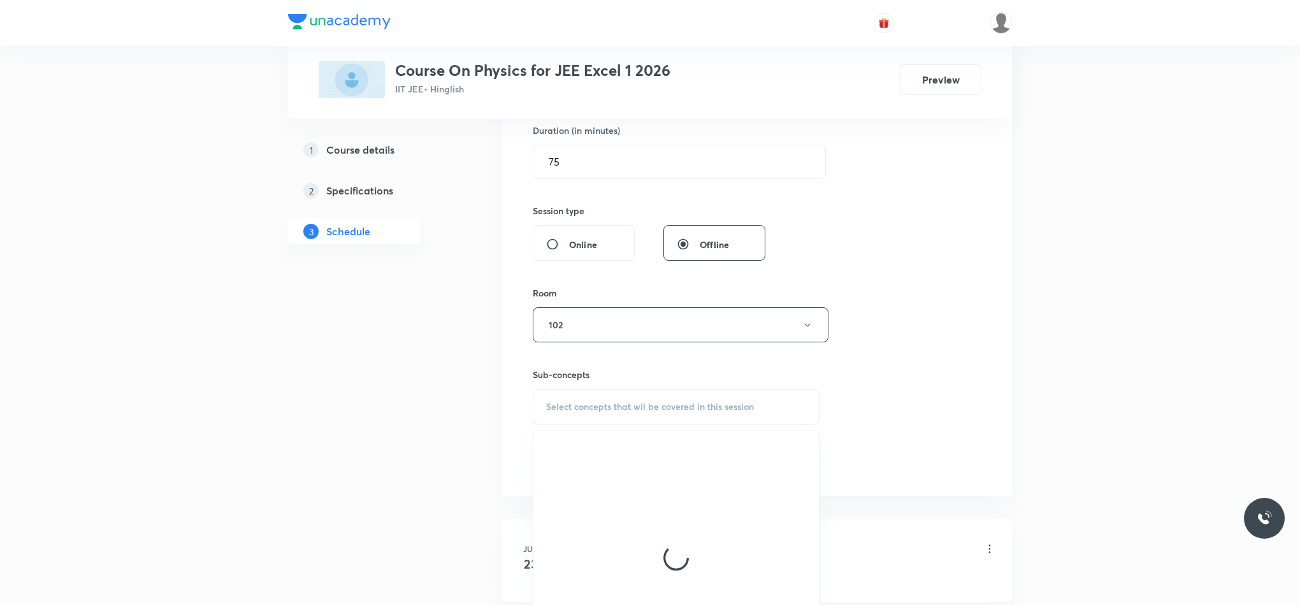
click at [686, 486] on div at bounding box center [675, 557] width 285 height 255
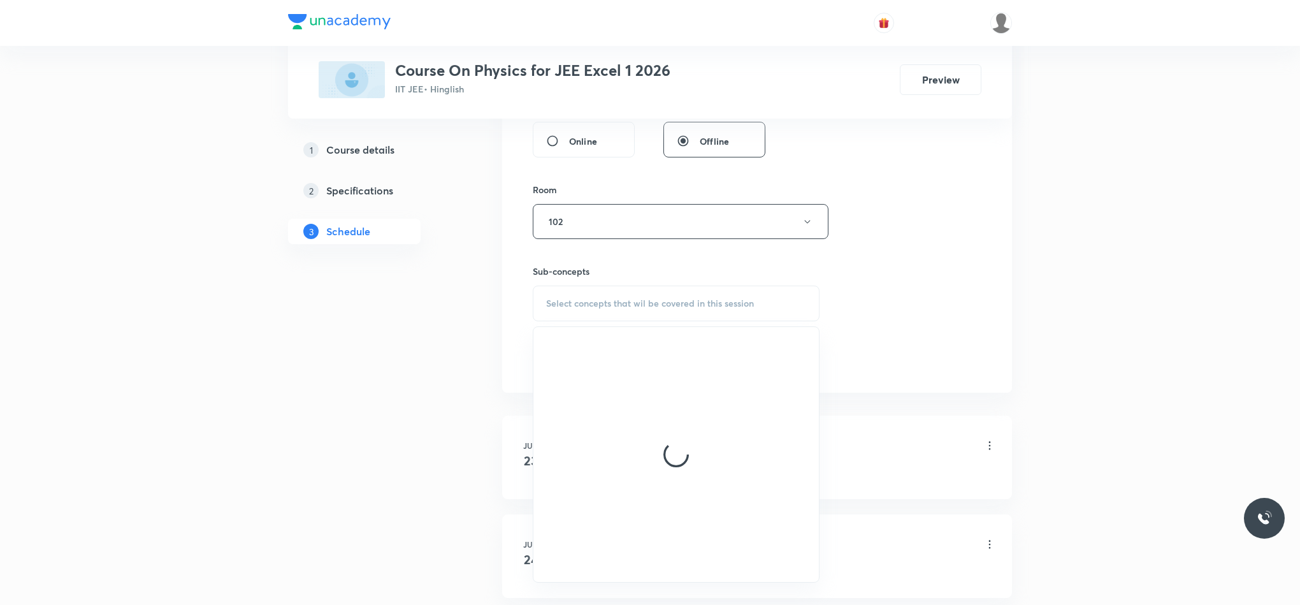
scroll to position [505, 0]
click at [686, 486] on div at bounding box center [675, 450] width 285 height 255
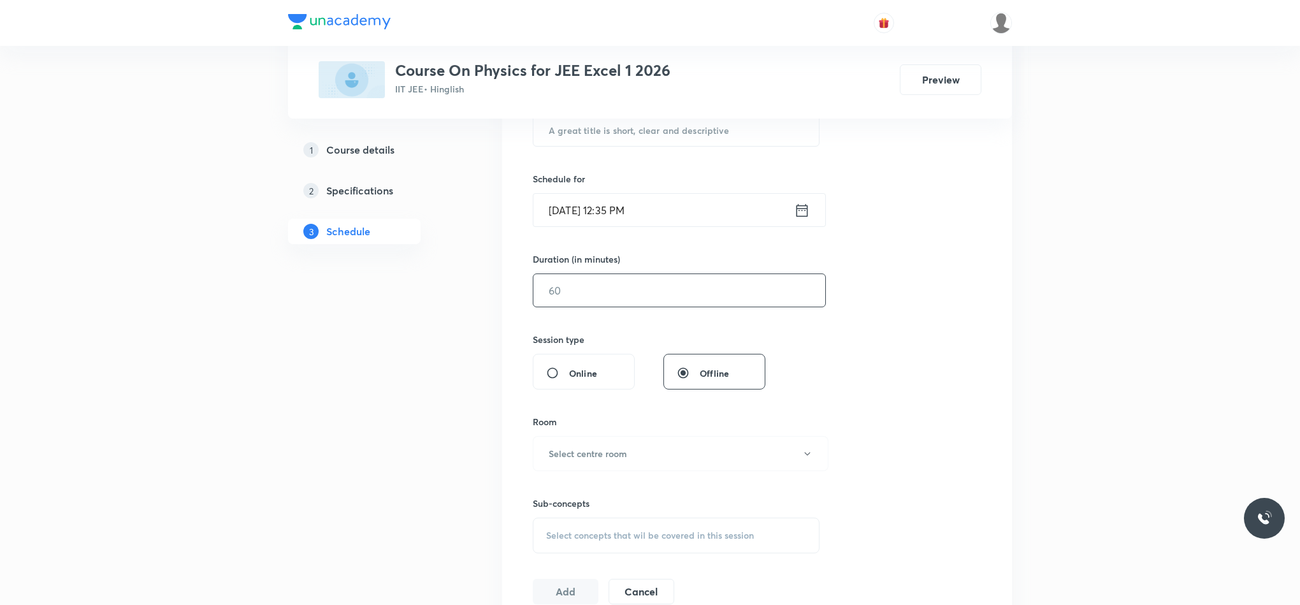
scroll to position [268, 0]
click at [598, 127] on input "text" at bounding box center [675, 131] width 285 height 32
paste input "Ray Optics"
type input "Ray Optics"
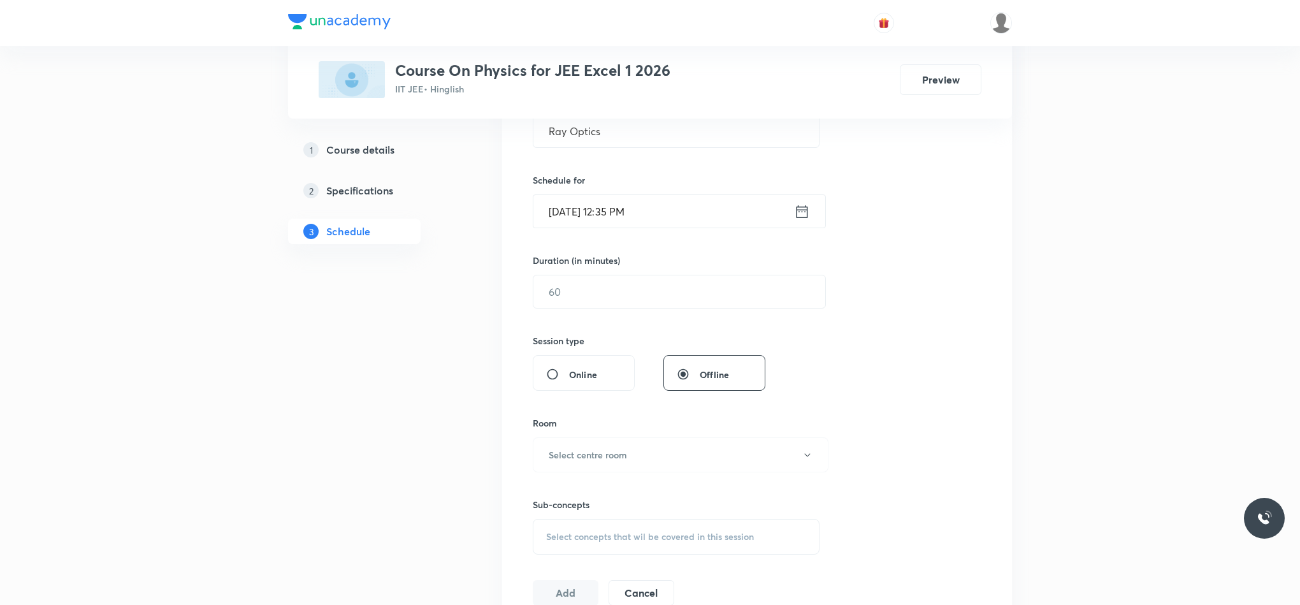
click at [805, 209] on icon at bounding box center [802, 212] width 16 height 18
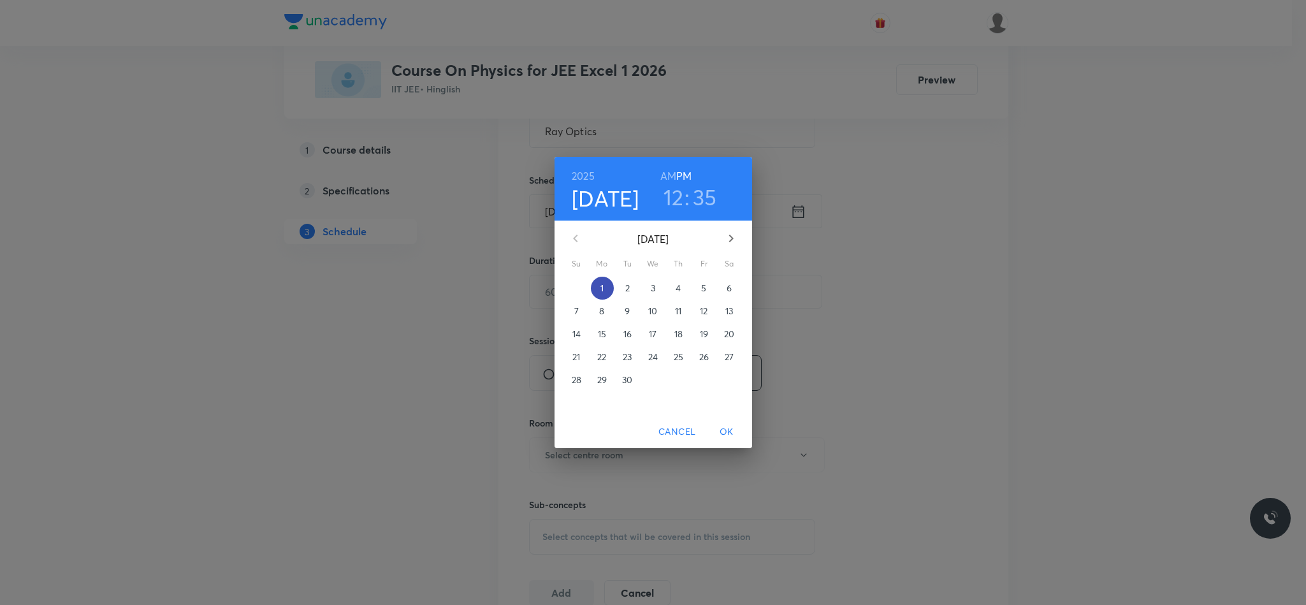
click at [593, 287] on span "1" at bounding box center [602, 288] width 23 height 13
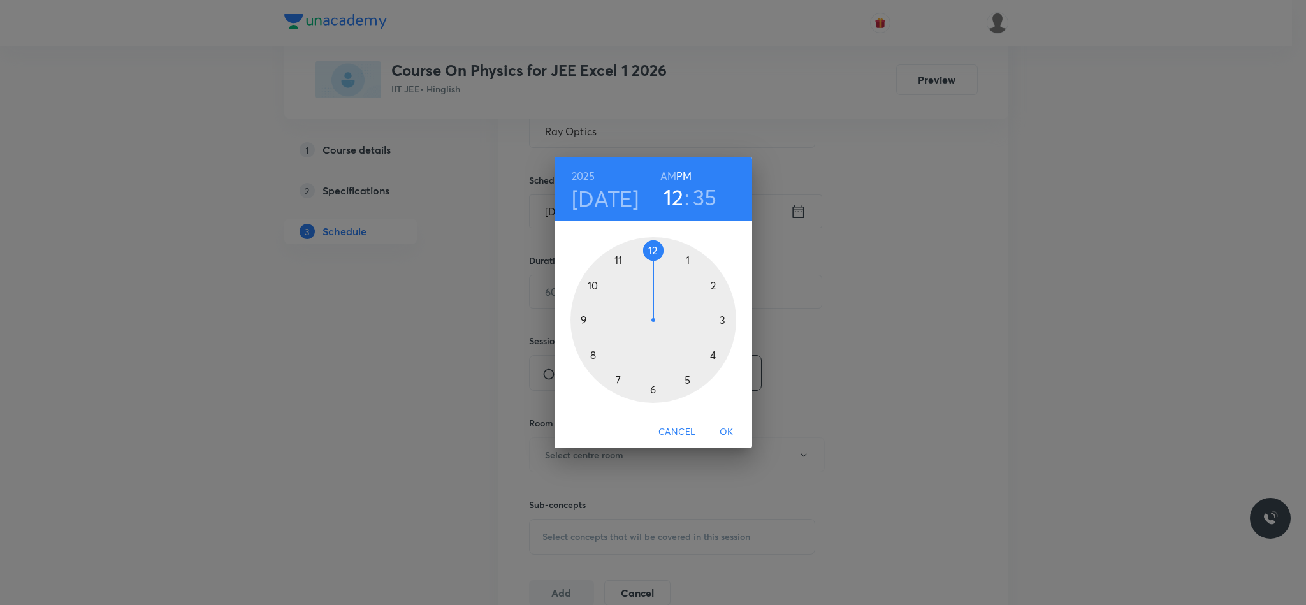
click at [715, 356] on div at bounding box center [653, 320] width 166 height 166
click at [656, 388] on div at bounding box center [653, 320] width 166 height 166
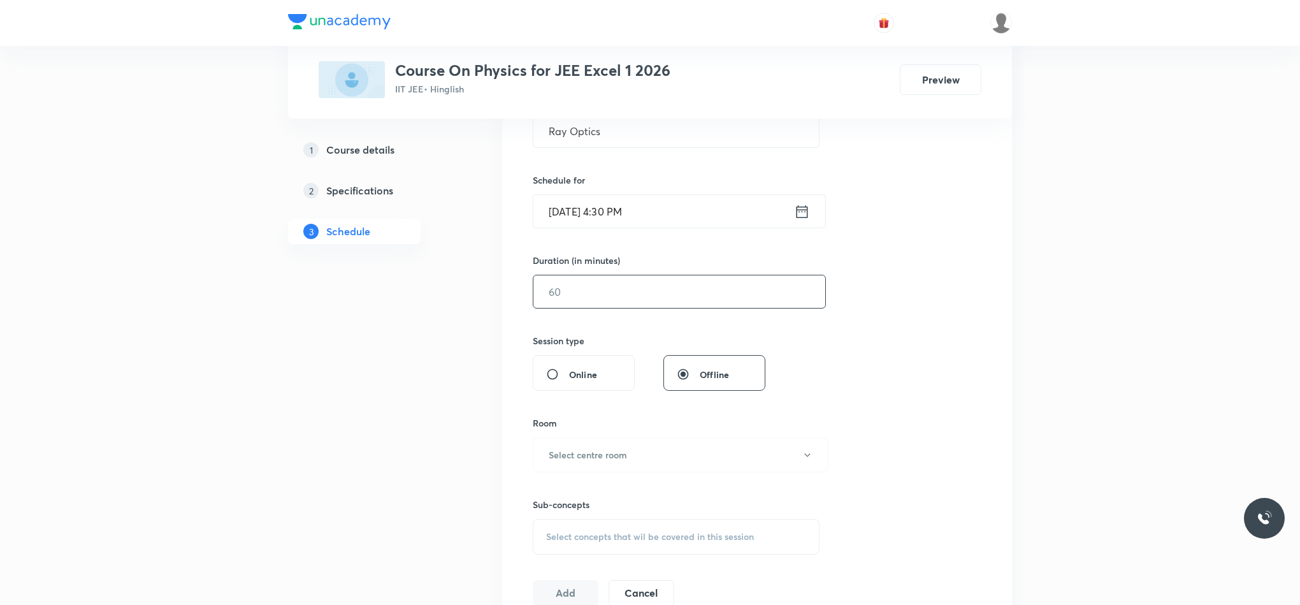
click at [579, 280] on input "text" at bounding box center [679, 291] width 292 height 32
click at [579, 280] on input "75" at bounding box center [679, 291] width 292 height 32
type input "75"
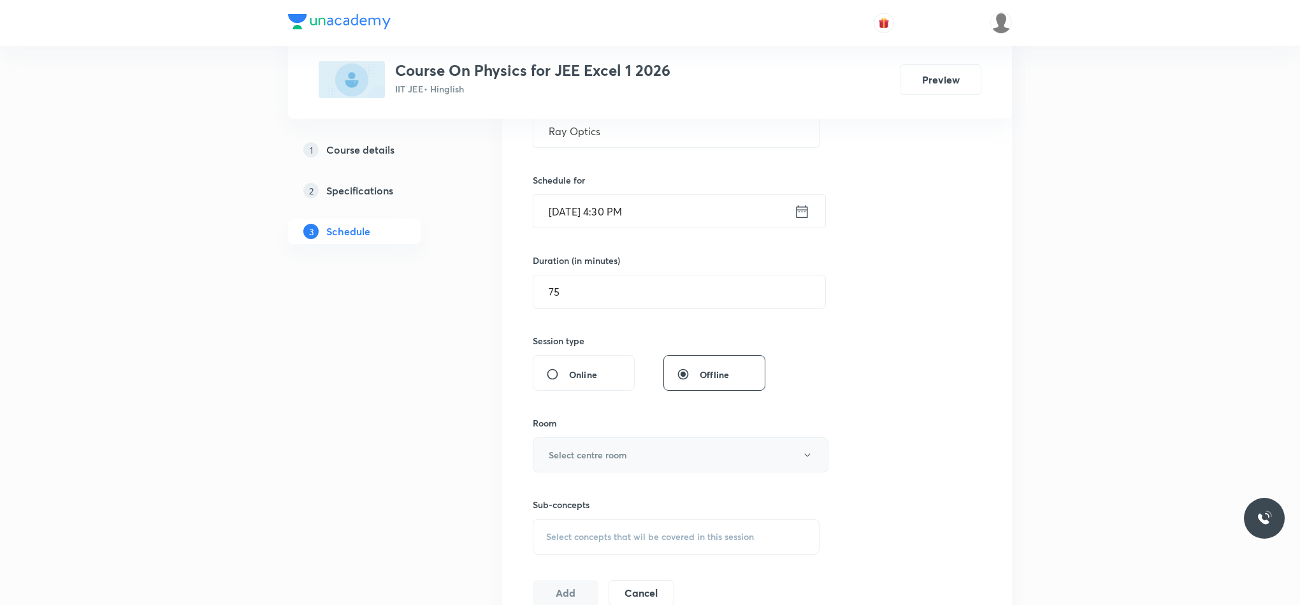
click at [628, 446] on button "Select centre room" at bounding box center [681, 454] width 296 height 35
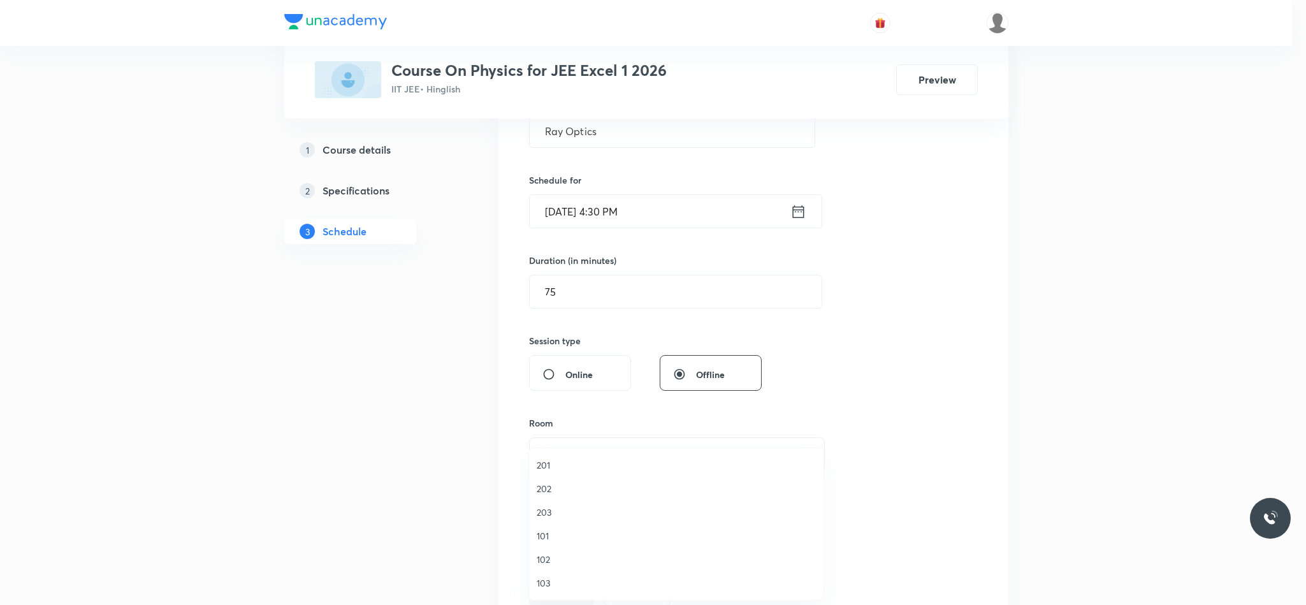
click at [558, 560] on span "102" at bounding box center [676, 558] width 279 height 13
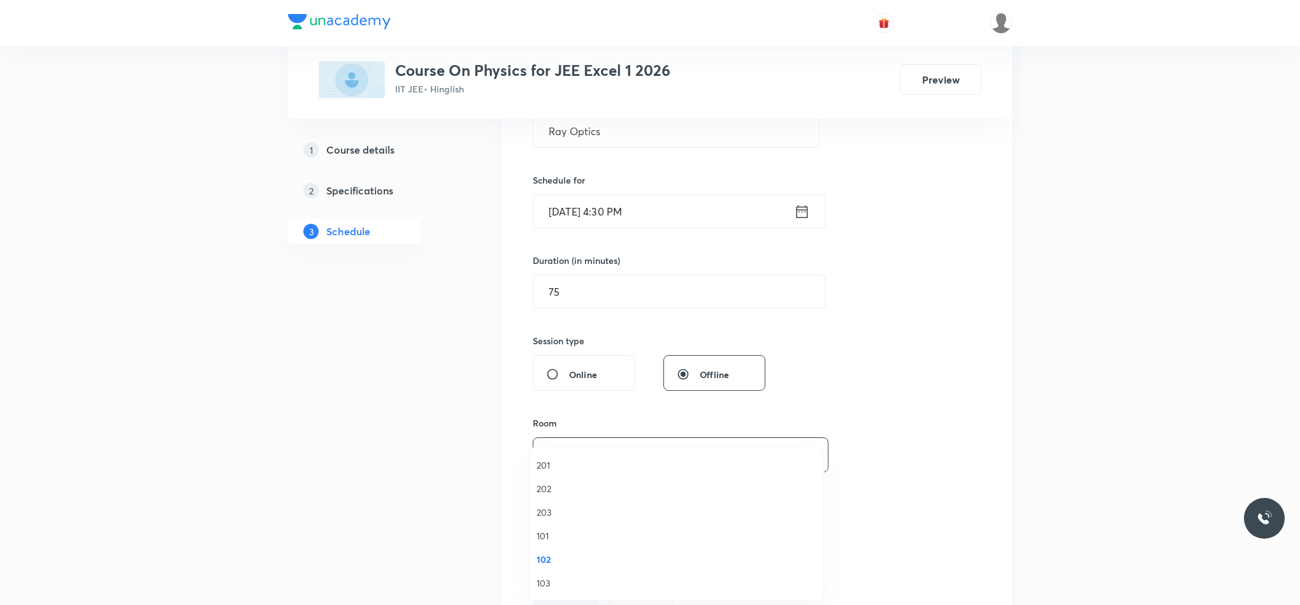
click at [558, 560] on span "102" at bounding box center [676, 558] width 279 height 13
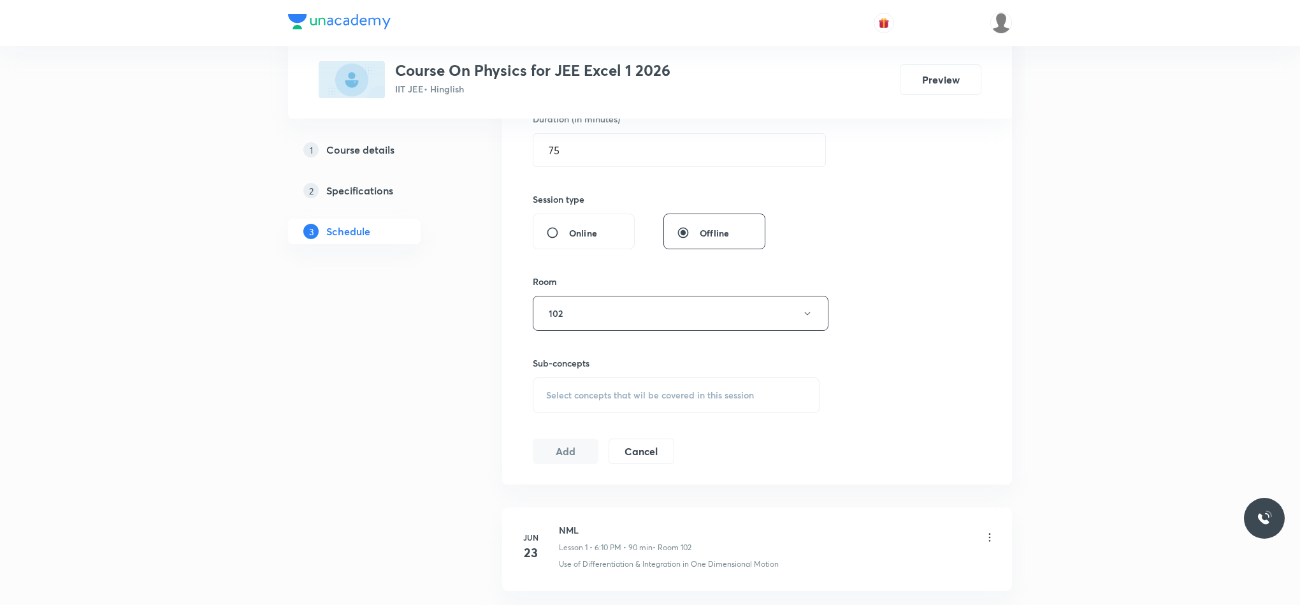
scroll to position [411, 0]
click at [591, 402] on div "Select concepts that wil be covered in this session" at bounding box center [676, 394] width 287 height 36
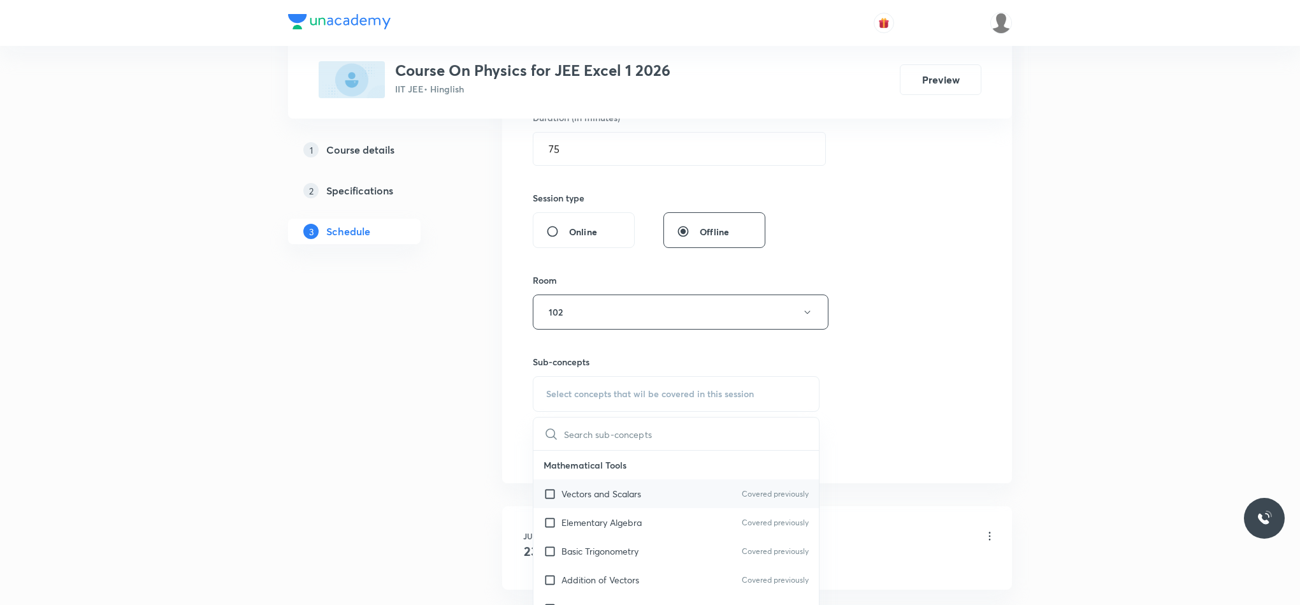
drag, startPoint x: 591, startPoint y: 402, endPoint x: 612, endPoint y: 495, distance: 95.5
click at [610, 412] on div "Select concepts that wil be covered in this session ​ Mathematical Tools Vector…" at bounding box center [676, 394] width 287 height 36
click at [619, 518] on p "Elementary Algebra" at bounding box center [601, 521] width 80 height 13
checkbox input "true"
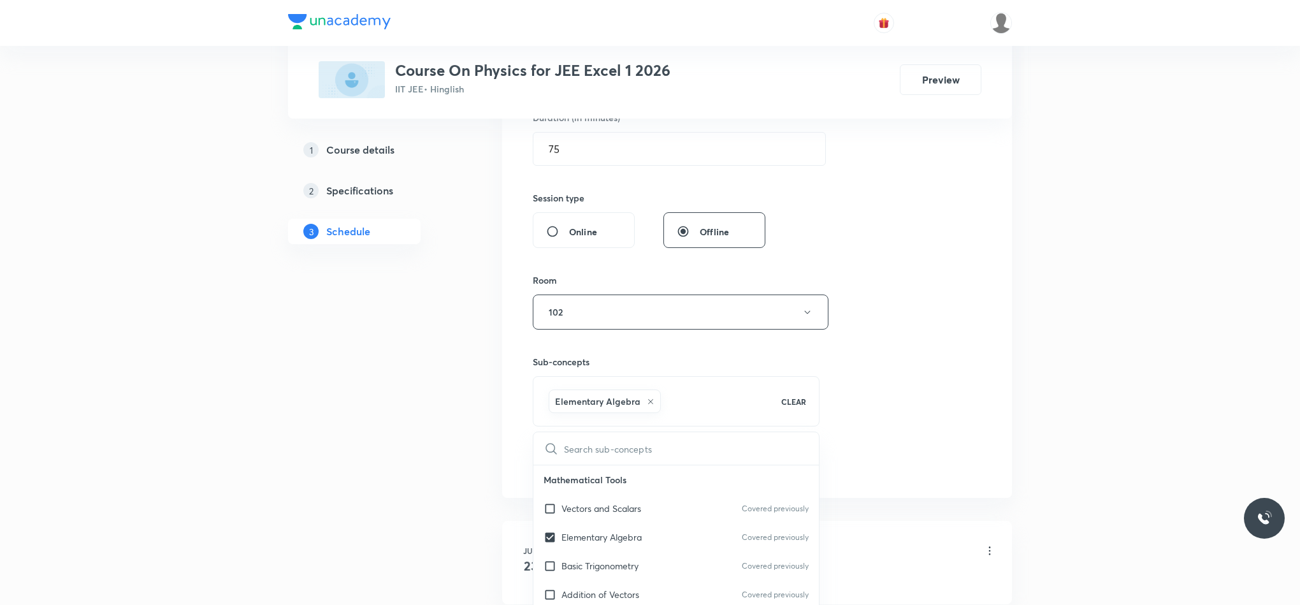
click at [860, 417] on div "Session 41 Live class Session title 10/99 Ray Optics ​ Schedule for Sep 1, 2025…" at bounding box center [757, 170] width 449 height 613
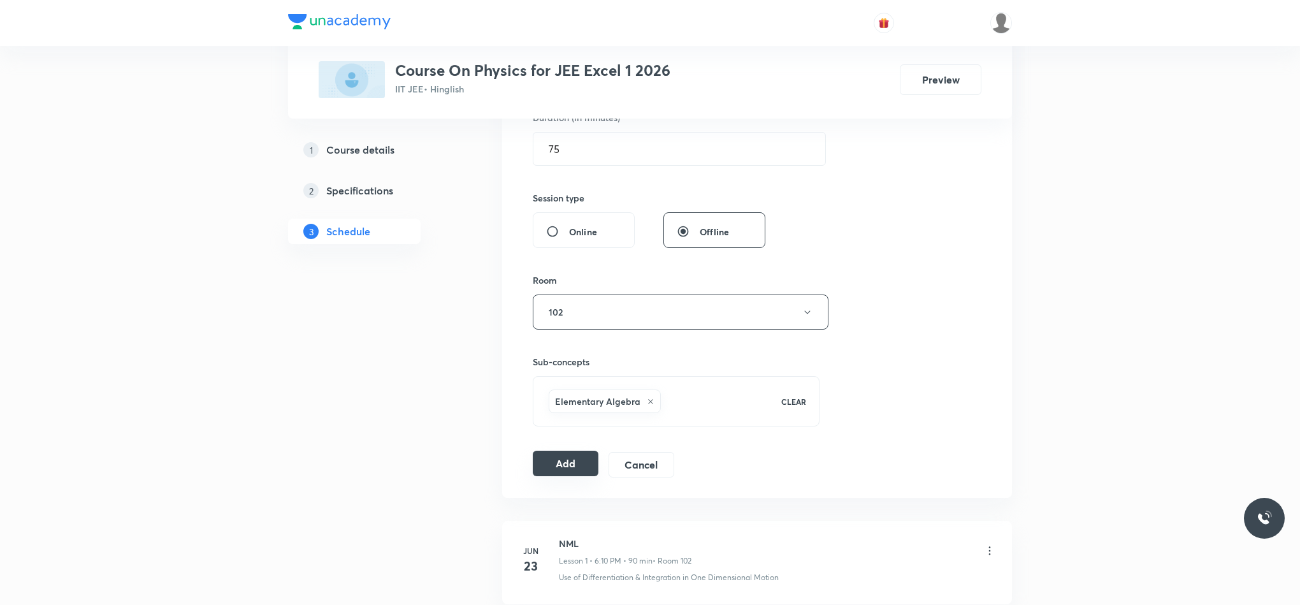
click at [578, 467] on button "Add" at bounding box center [566, 463] width 66 height 25
click at [578, 467] on button "Add" at bounding box center [566, 464] width 66 height 25
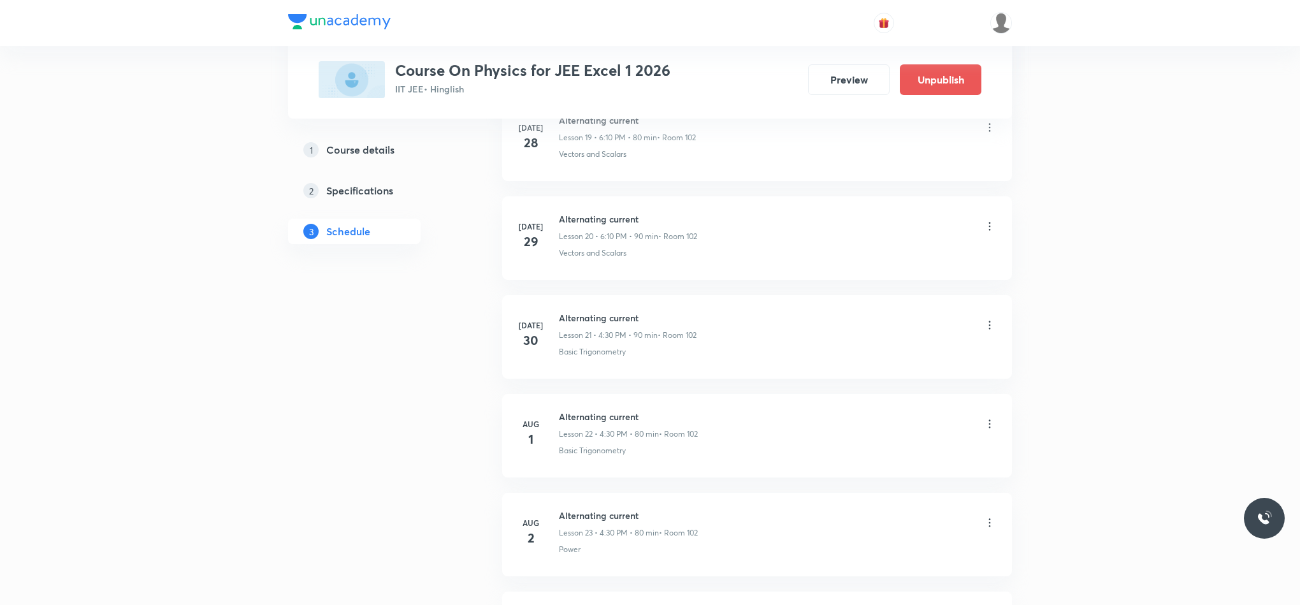
click at [687, 459] on ul "Jun 23 NML Lesson 1 • 6:10 PM • 90 min • Room 102 Use of Differentiation & Inte…" at bounding box center [757, 337] width 510 height 4034
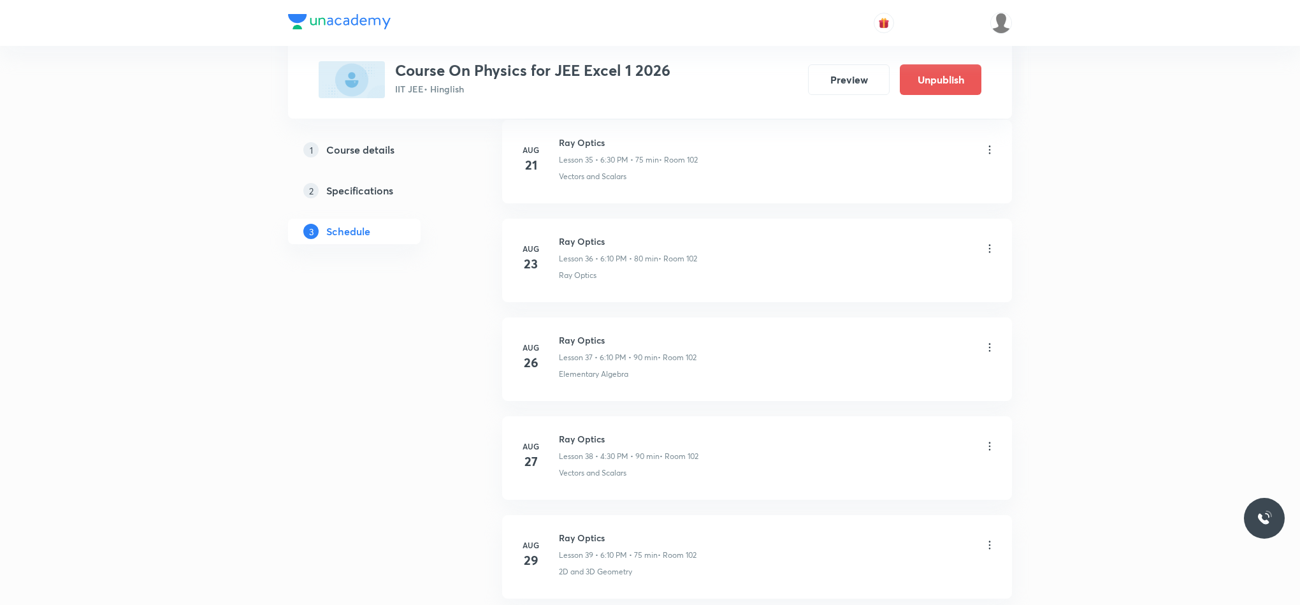
scroll to position [3905, 0]
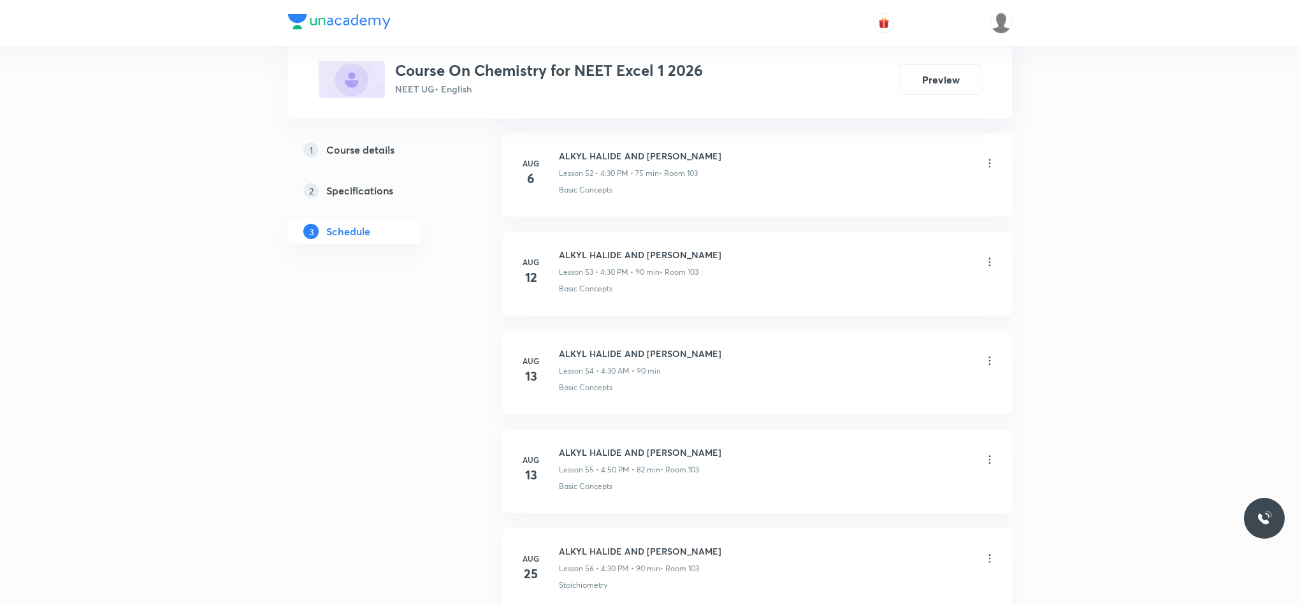
scroll to position [6282, 0]
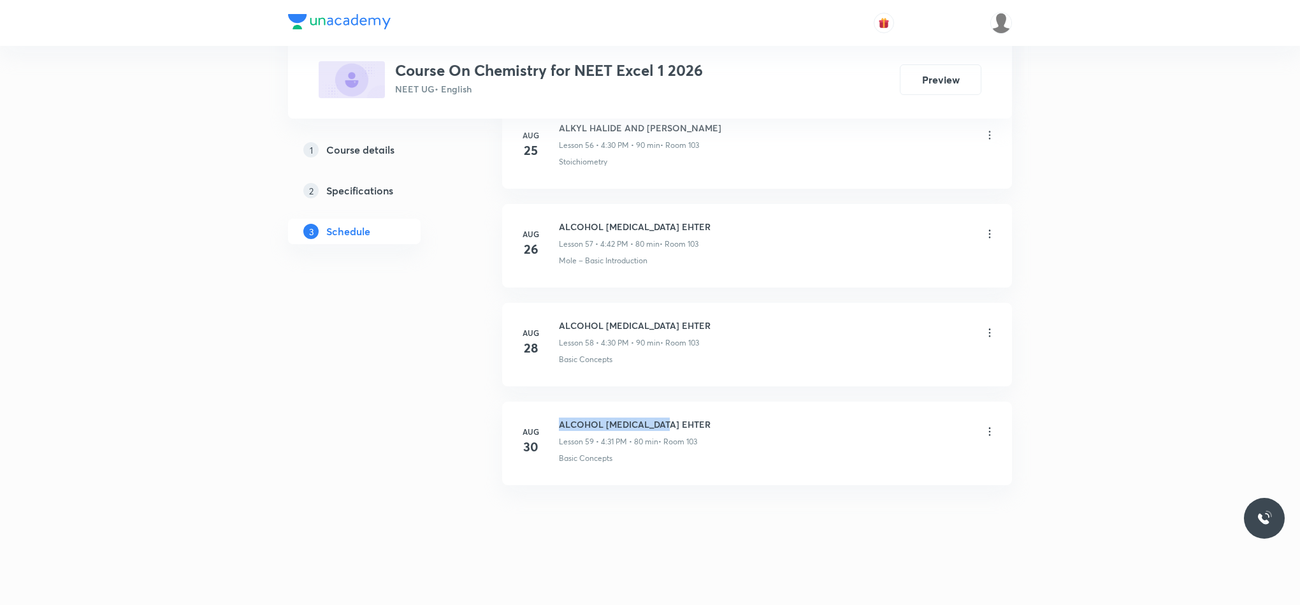
drag, startPoint x: 558, startPoint y: 422, endPoint x: 710, endPoint y: 412, distance: 152.0
click at [710, 412] on li "[DATE] ALCOHOL [MEDICAL_DATA] EHTER Lesson 59 • 4:31 PM • 80 min • Room 103 Bas…" at bounding box center [757, 442] width 510 height 83
copy h6 "ALCOHOL [MEDICAL_DATA] EHTER"
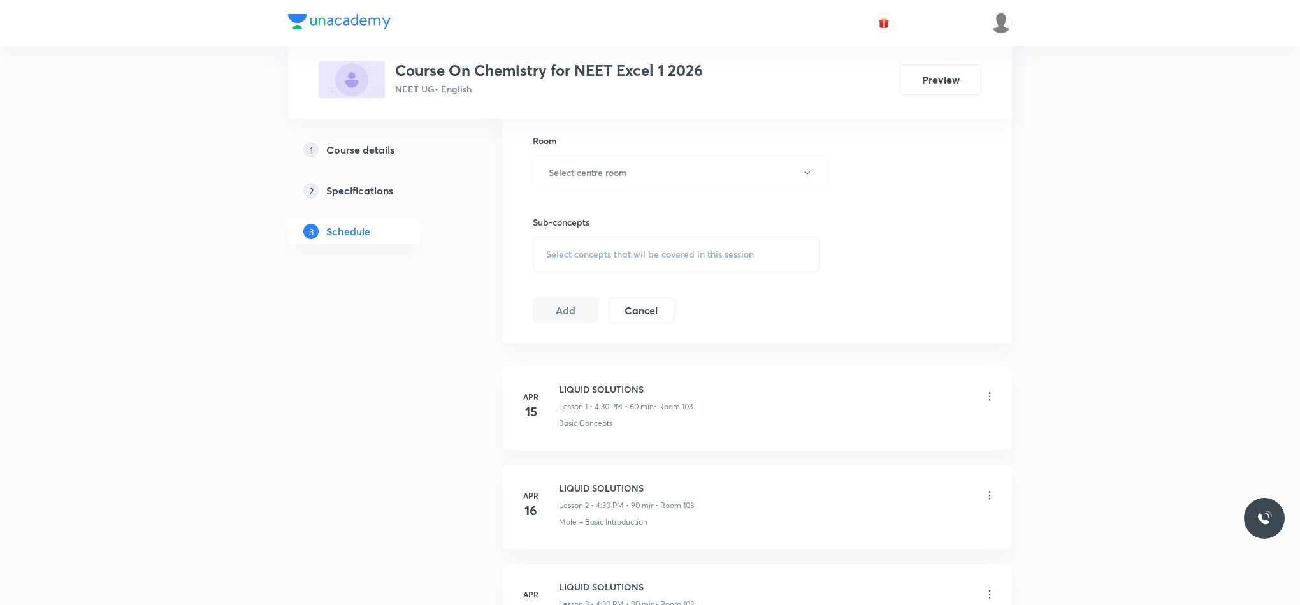
scroll to position [0, 0]
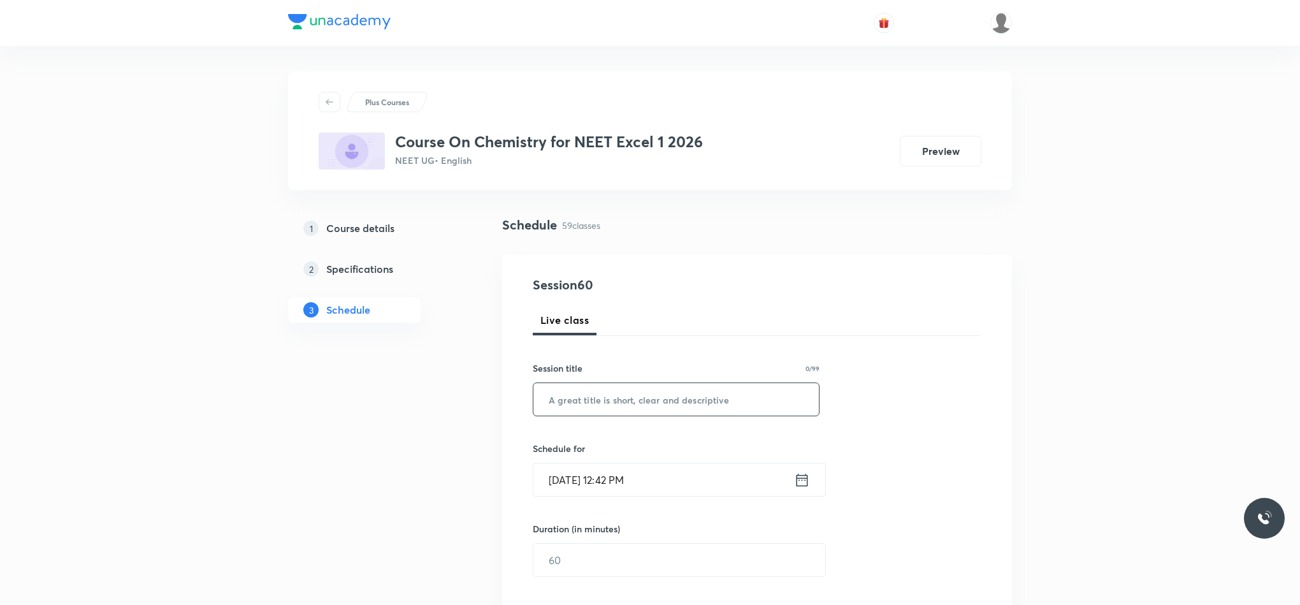
click at [684, 400] on input "text" at bounding box center [675, 399] width 285 height 32
paste input "ALCOHOL [MEDICAL_DATA] EHTER"
type input "ALCOHOL [MEDICAL_DATA] EHTER"
click at [800, 479] on icon at bounding box center [802, 479] width 11 height 13
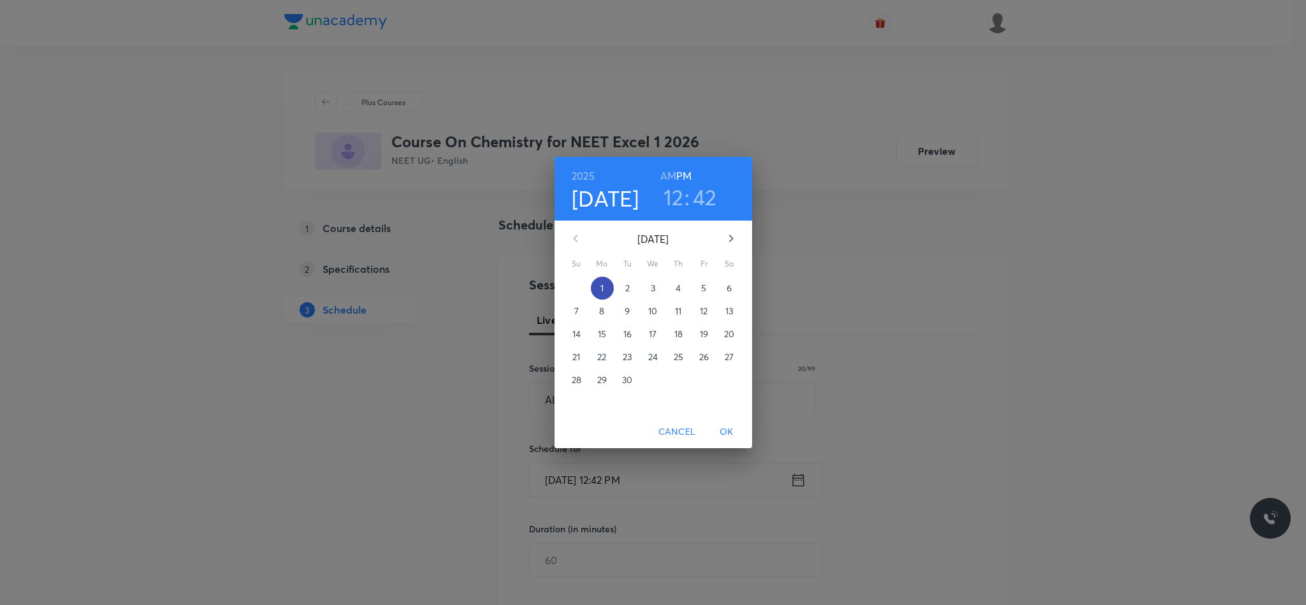
click at [605, 294] on span "1" at bounding box center [602, 288] width 23 height 13
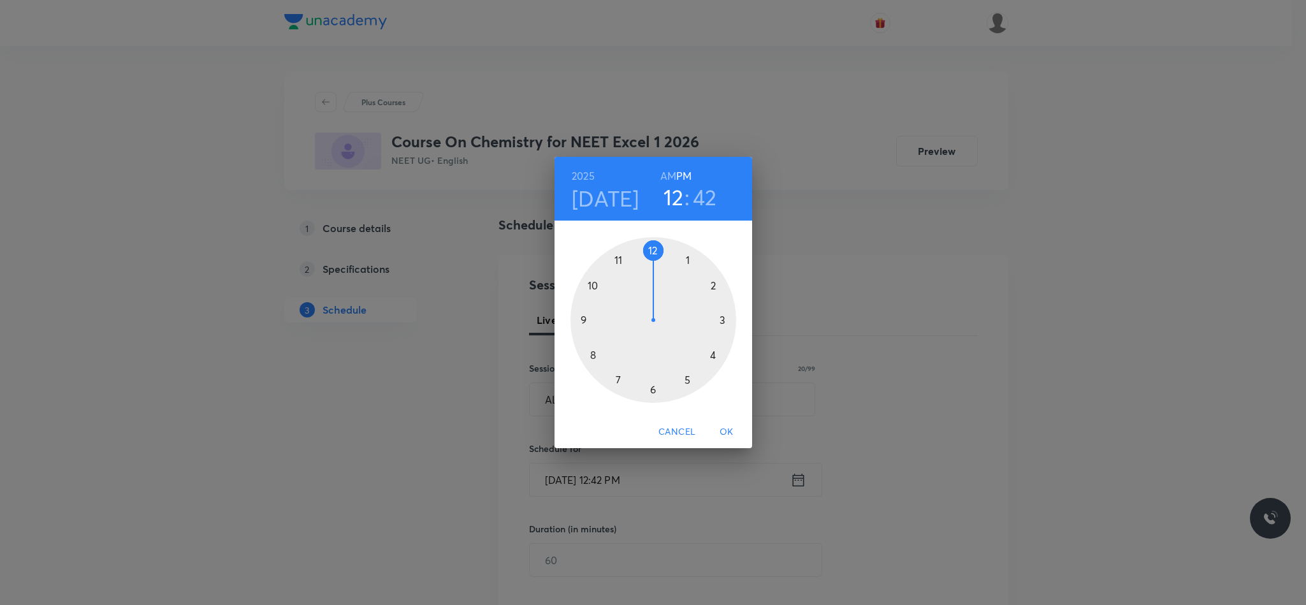
click at [714, 357] on div at bounding box center [653, 320] width 166 height 166
click at [654, 393] on div at bounding box center [653, 320] width 166 height 166
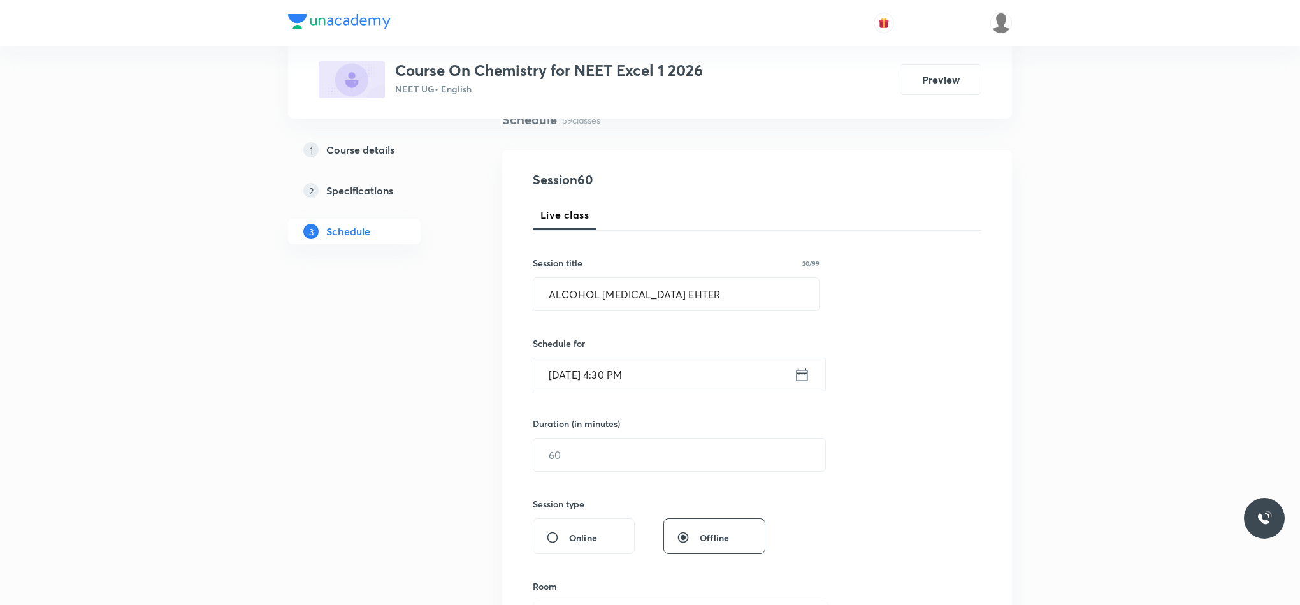
scroll to position [108, 0]
click at [633, 465] on input "text" at bounding box center [679, 452] width 292 height 32
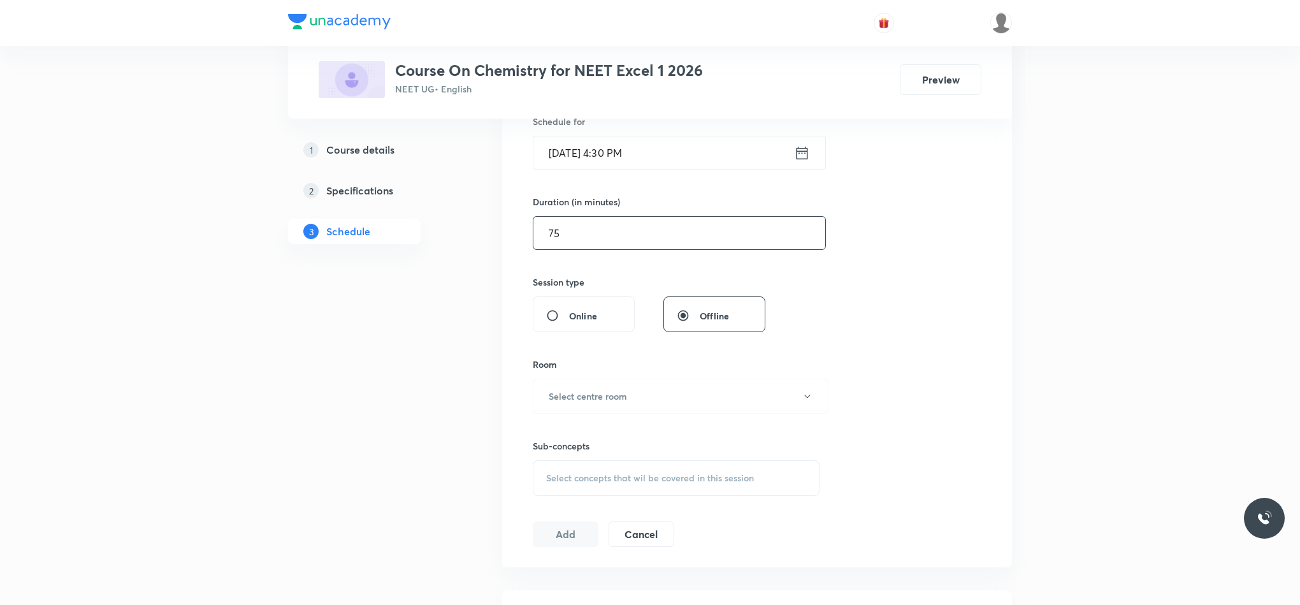
scroll to position [329, 0]
type input "75"
click at [589, 408] on button "Select centre room" at bounding box center [681, 393] width 296 height 35
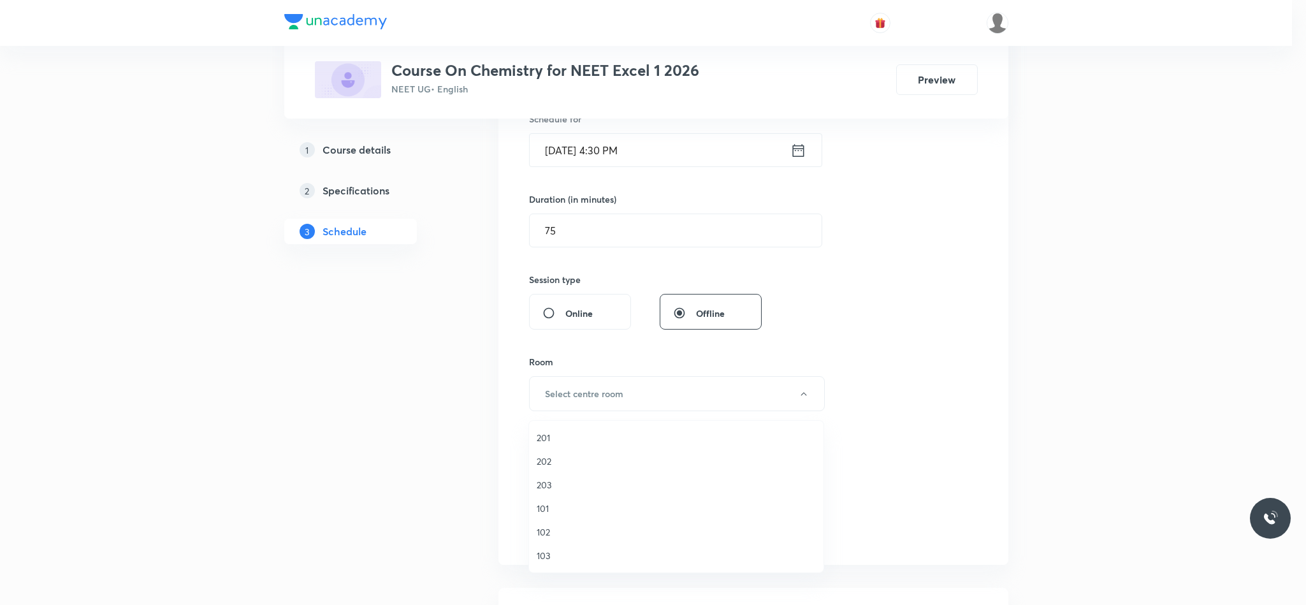
click at [566, 556] on span "103" at bounding box center [676, 555] width 279 height 13
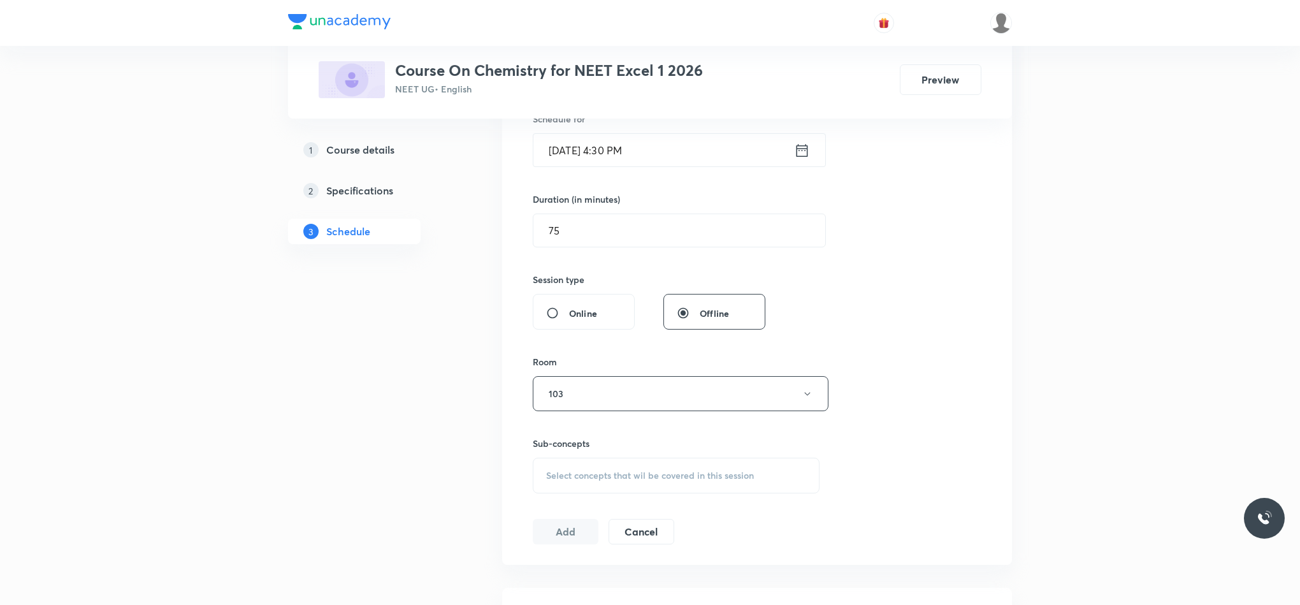
scroll to position [528, 0]
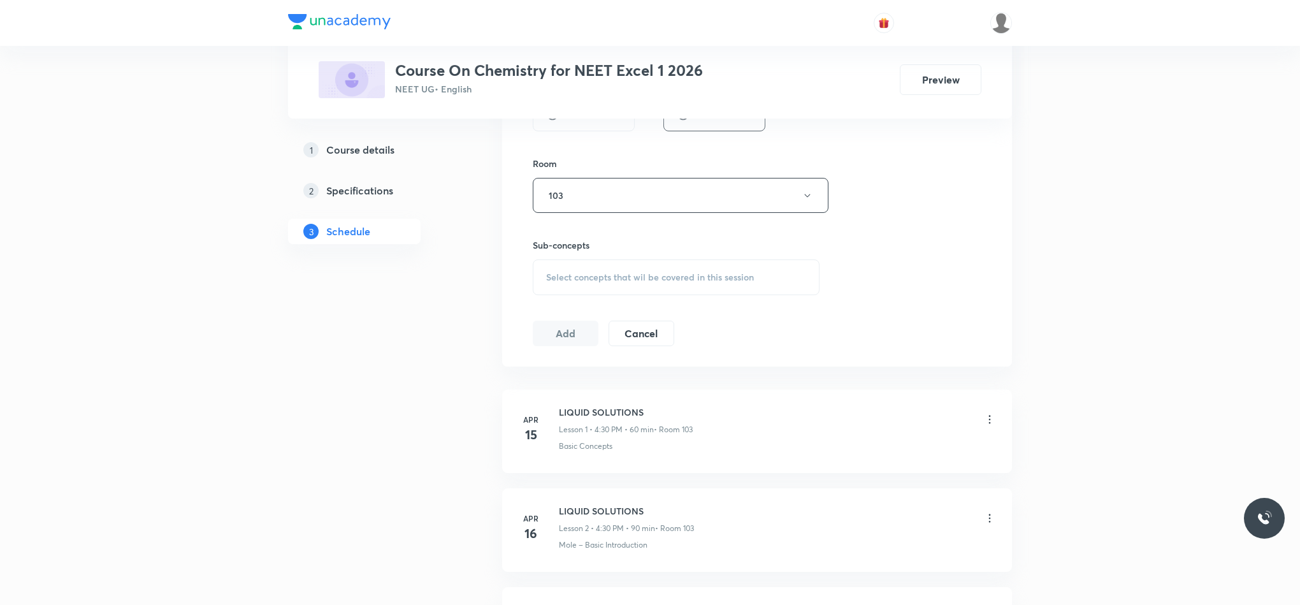
click at [565, 287] on div "Select concepts that wil be covered in this session" at bounding box center [676, 277] width 287 height 36
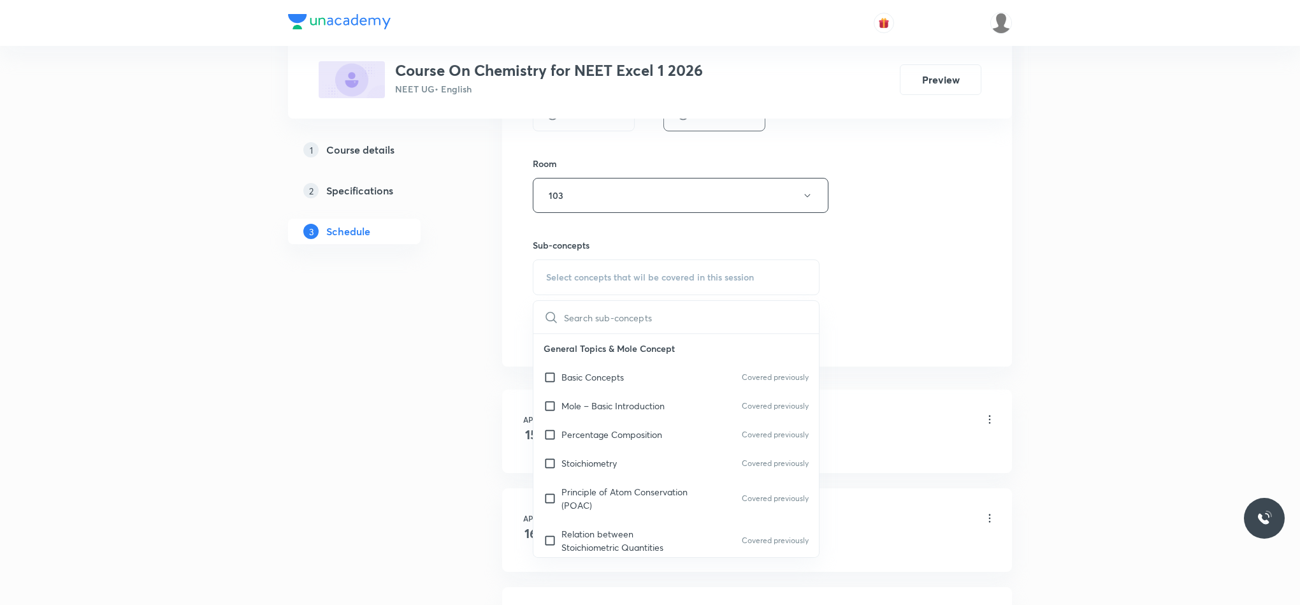
click at [624, 445] on div "Percentage Composition Covered previously" at bounding box center [675, 434] width 285 height 29
checkbox input "true"
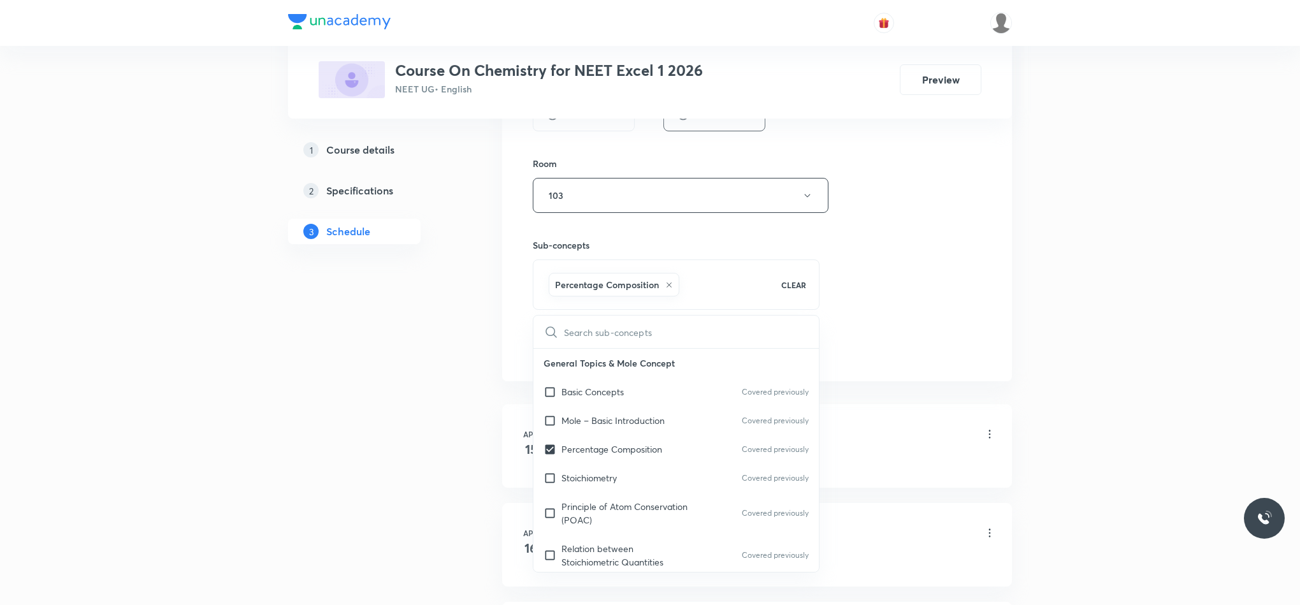
click at [851, 333] on div "Session 60 Live class Session title 20/99 ALCOHOL [MEDICAL_DATA] EHTER ​ Schedu…" at bounding box center [757, 54] width 449 height 613
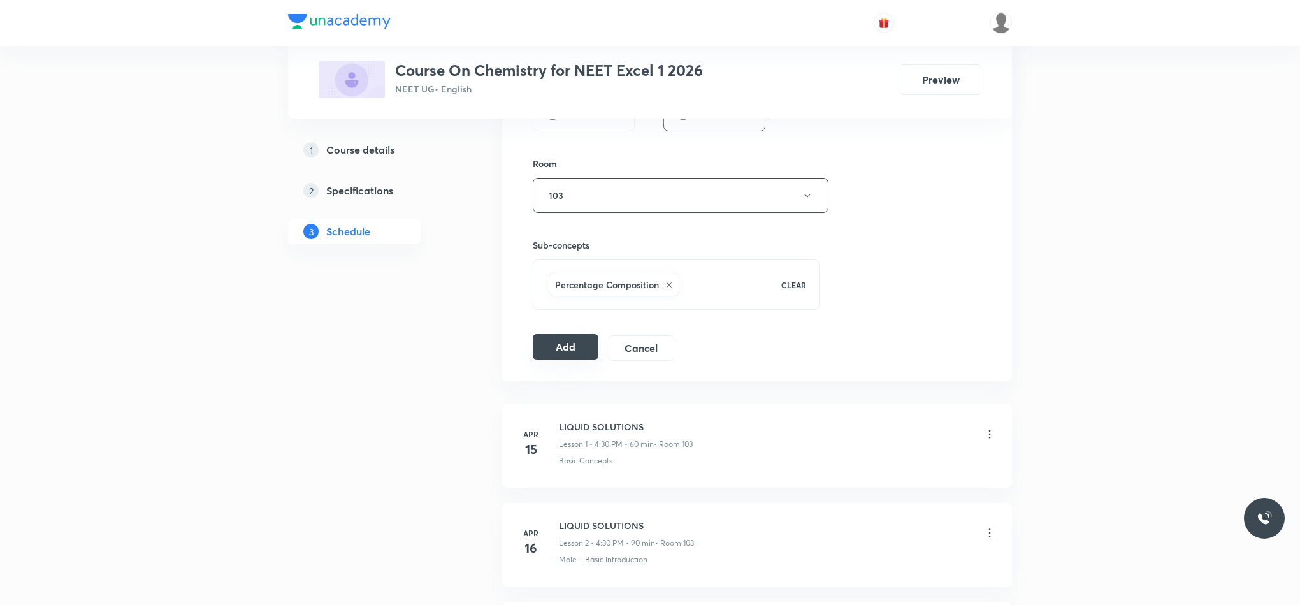
click at [572, 345] on button "Add" at bounding box center [566, 346] width 66 height 25
